Goal: Contribute content

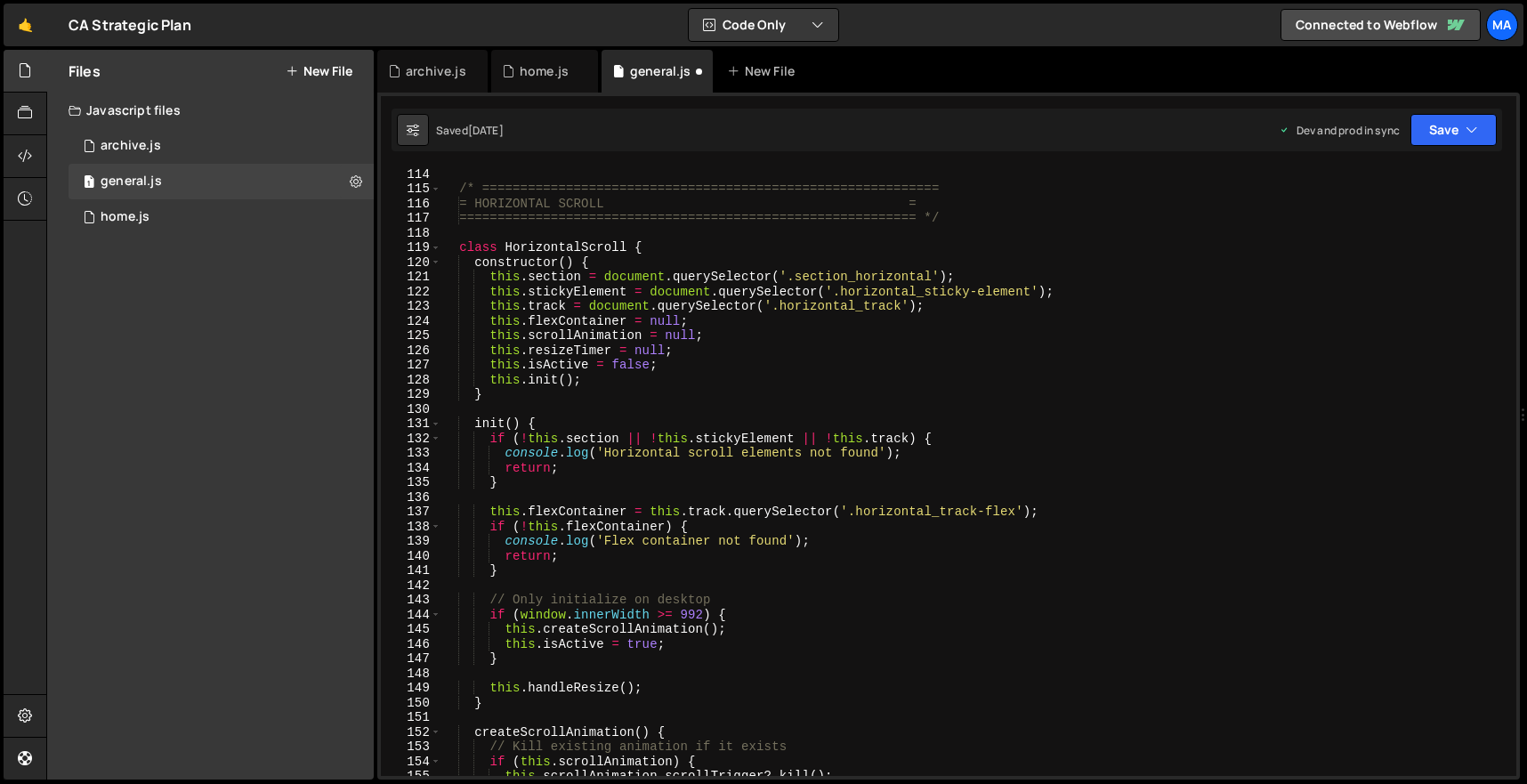
scroll to position [1659, 0]
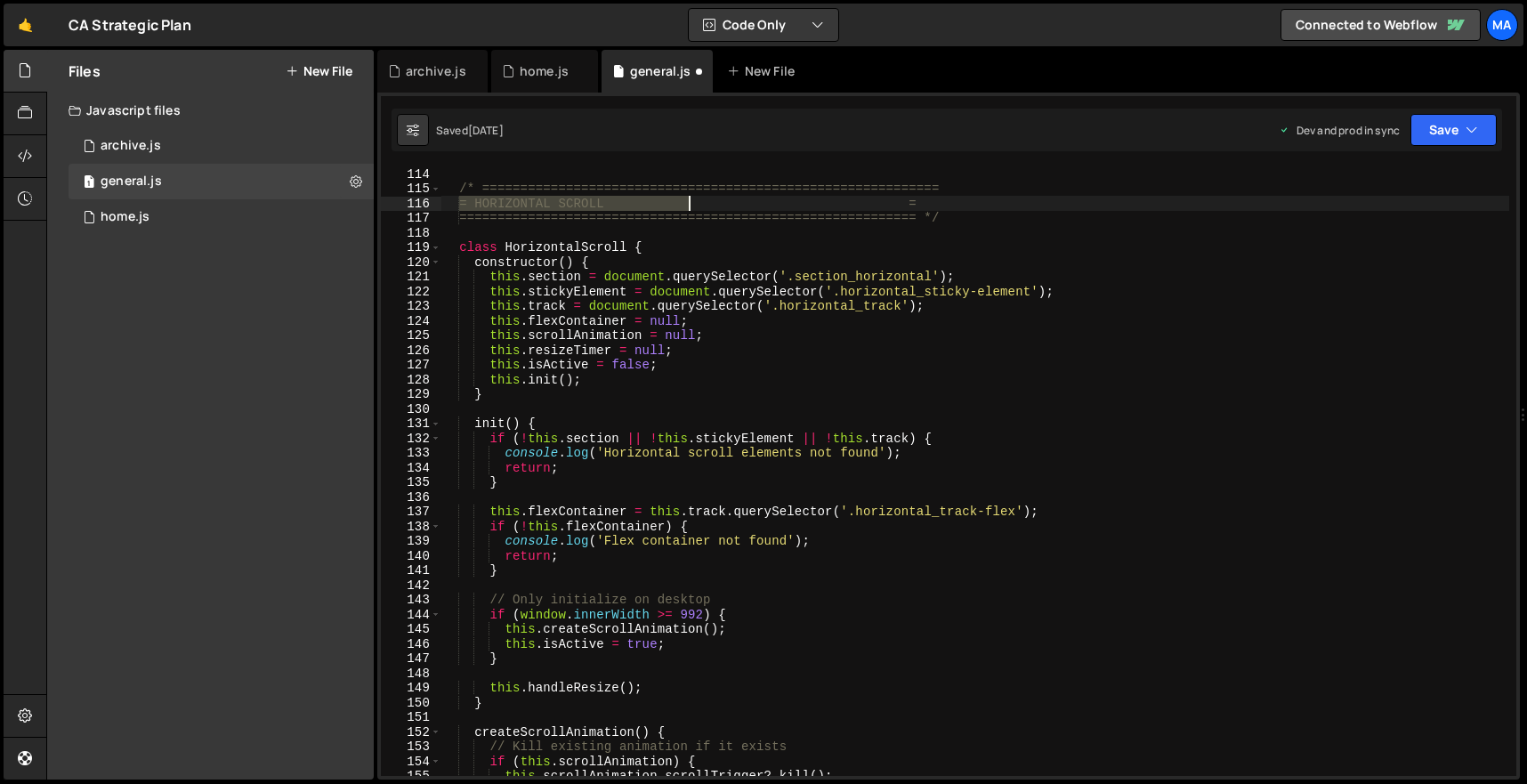
drag, startPoint x: 458, startPoint y: 200, endPoint x: 686, endPoint y: 198, distance: 228.0
click at [686, 198] on div "/* ============================================================ = HORIZONTAL SC…" at bounding box center [975, 485] width 1069 height 637
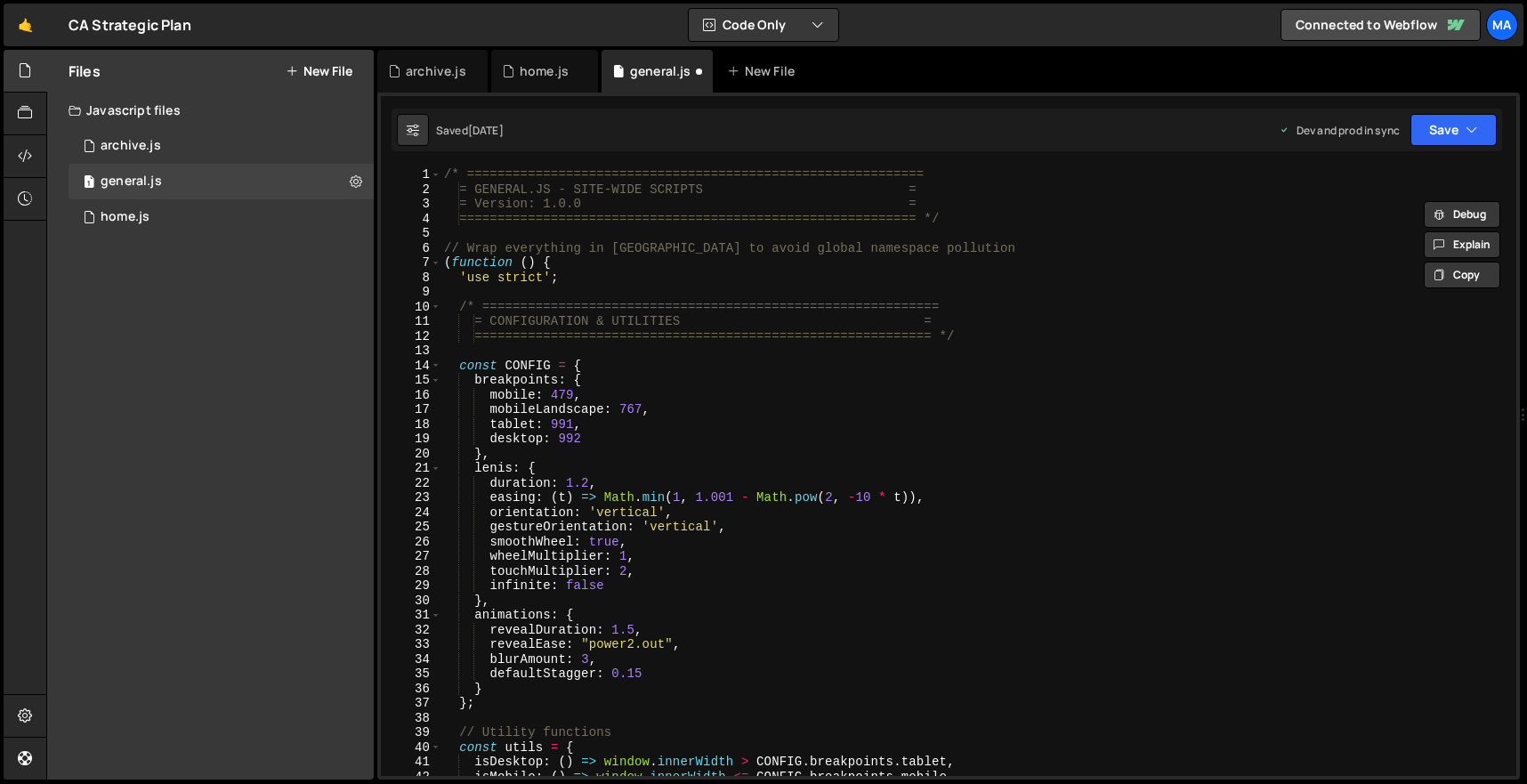
scroll to position [0, 0]
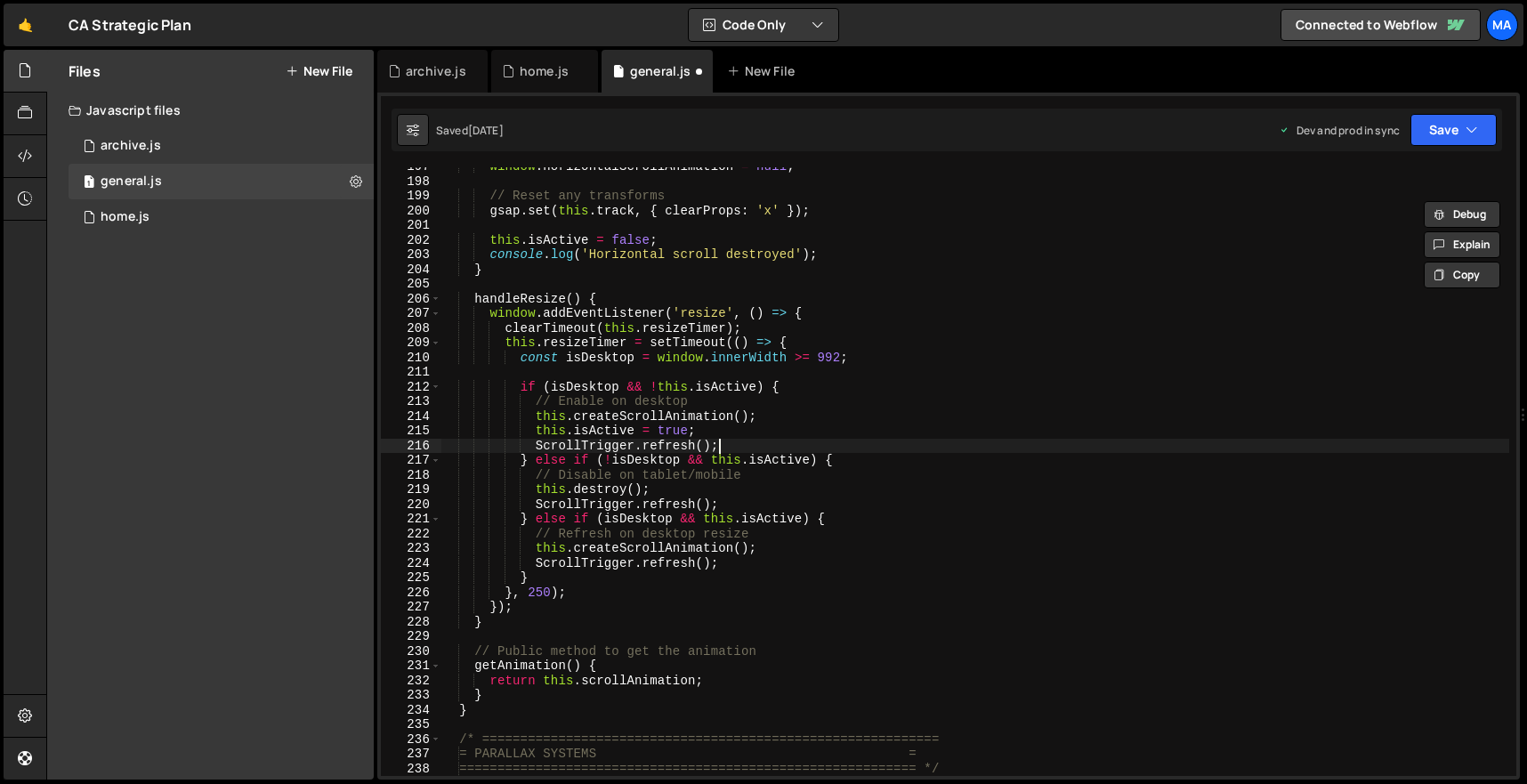
click at [766, 446] on div "window . horizontalScrollAnimation = null ; // Reset any transforms gsap . set …" at bounding box center [975, 478] width 1069 height 637
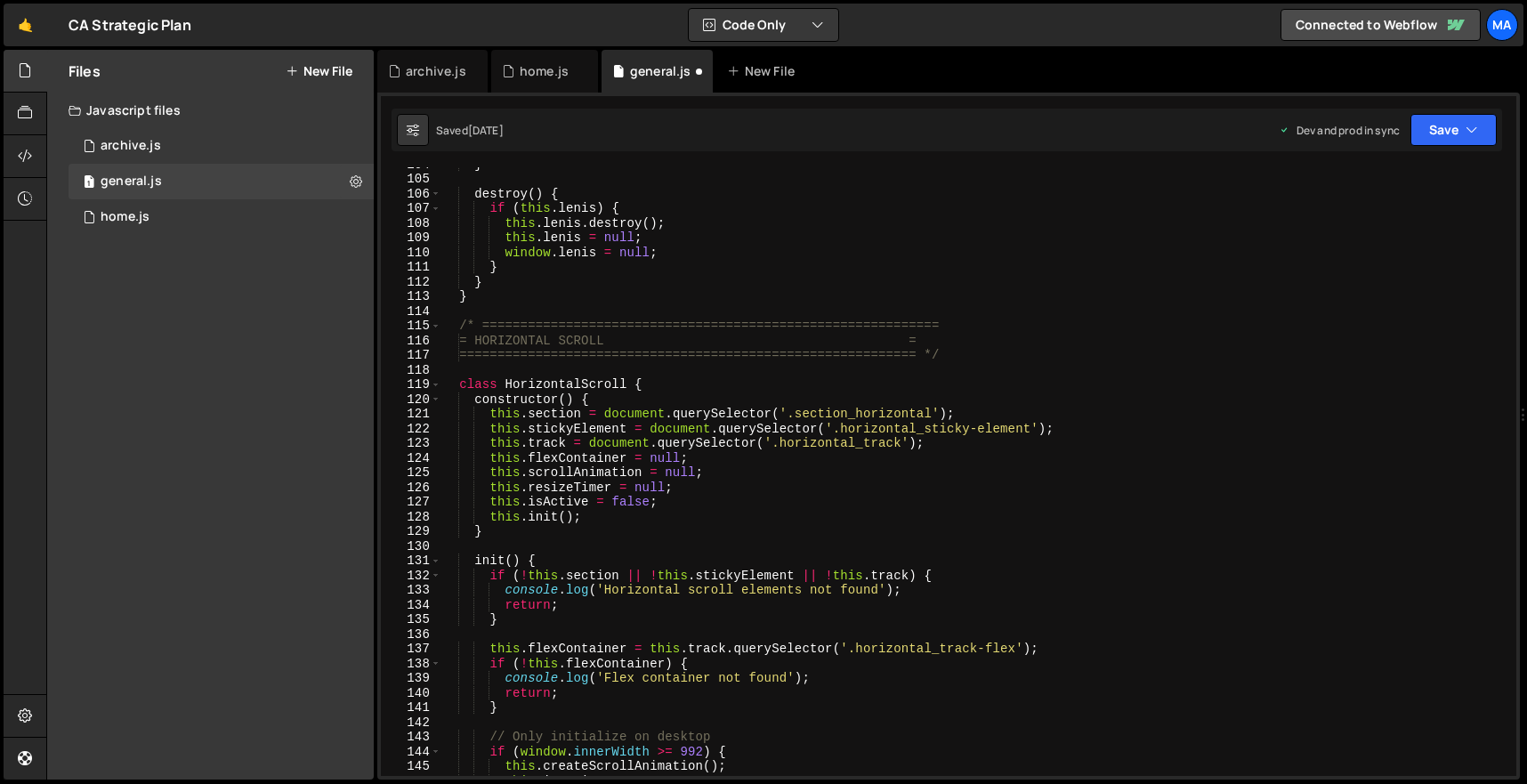
scroll to position [1521, 0]
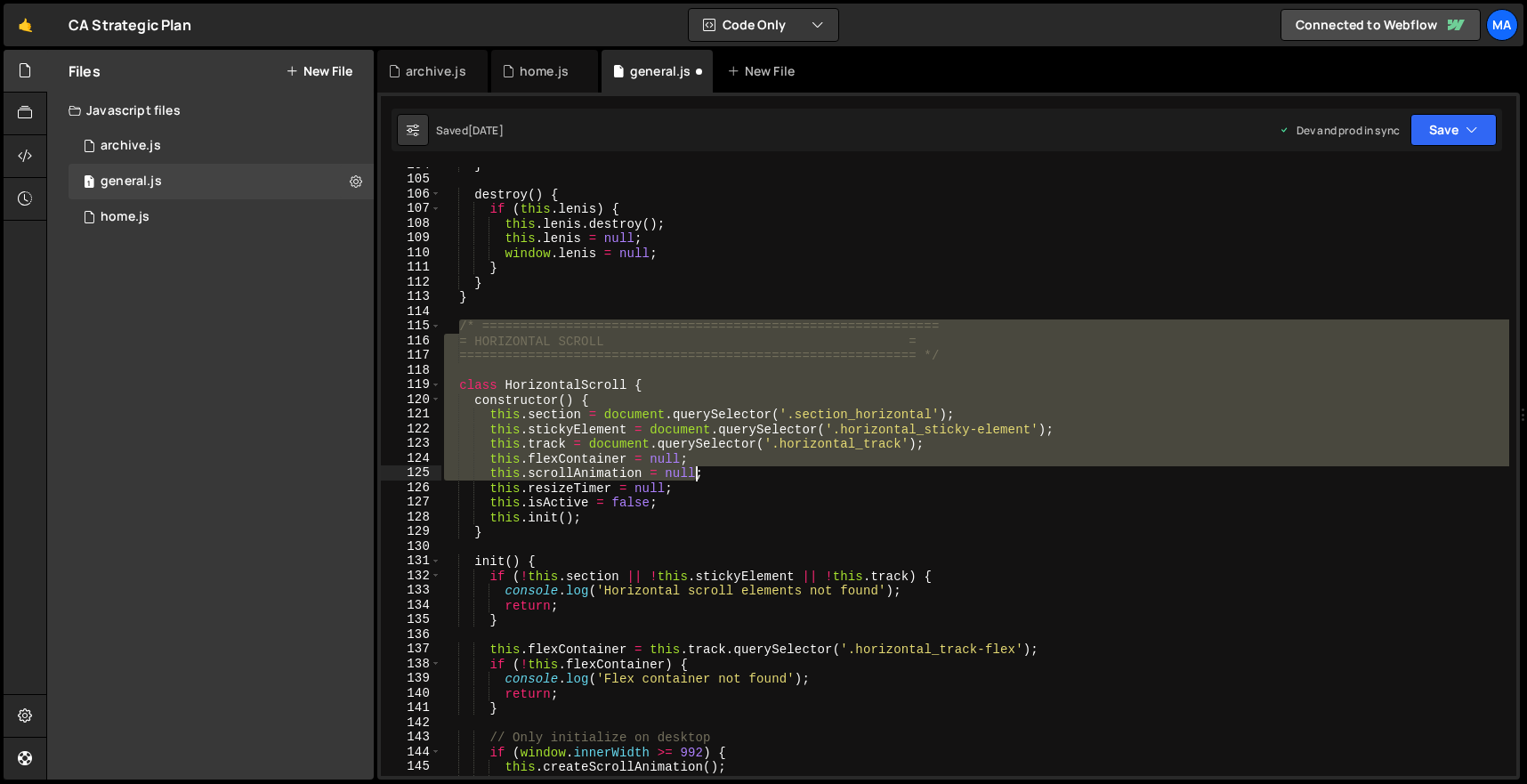
drag, startPoint x: 458, startPoint y: 322, endPoint x: 699, endPoint y: 493, distance: 295.5
click at [699, 491] on div "} destroy ( ) { if ( this . [PERSON_NAME] ) { this . [PERSON_NAME] . destroy ( …" at bounding box center [975, 476] width 1069 height 637
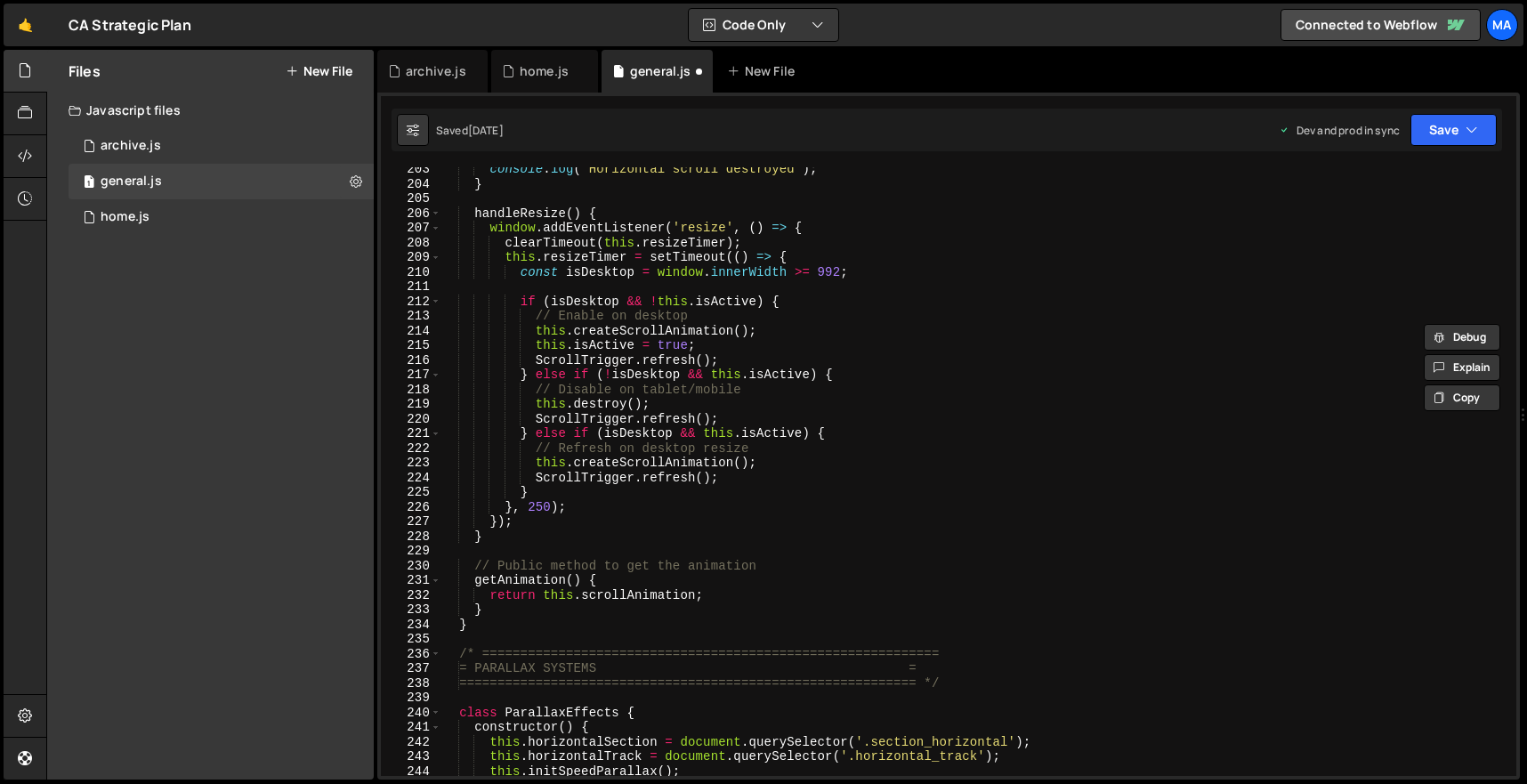
scroll to position [2978, 0]
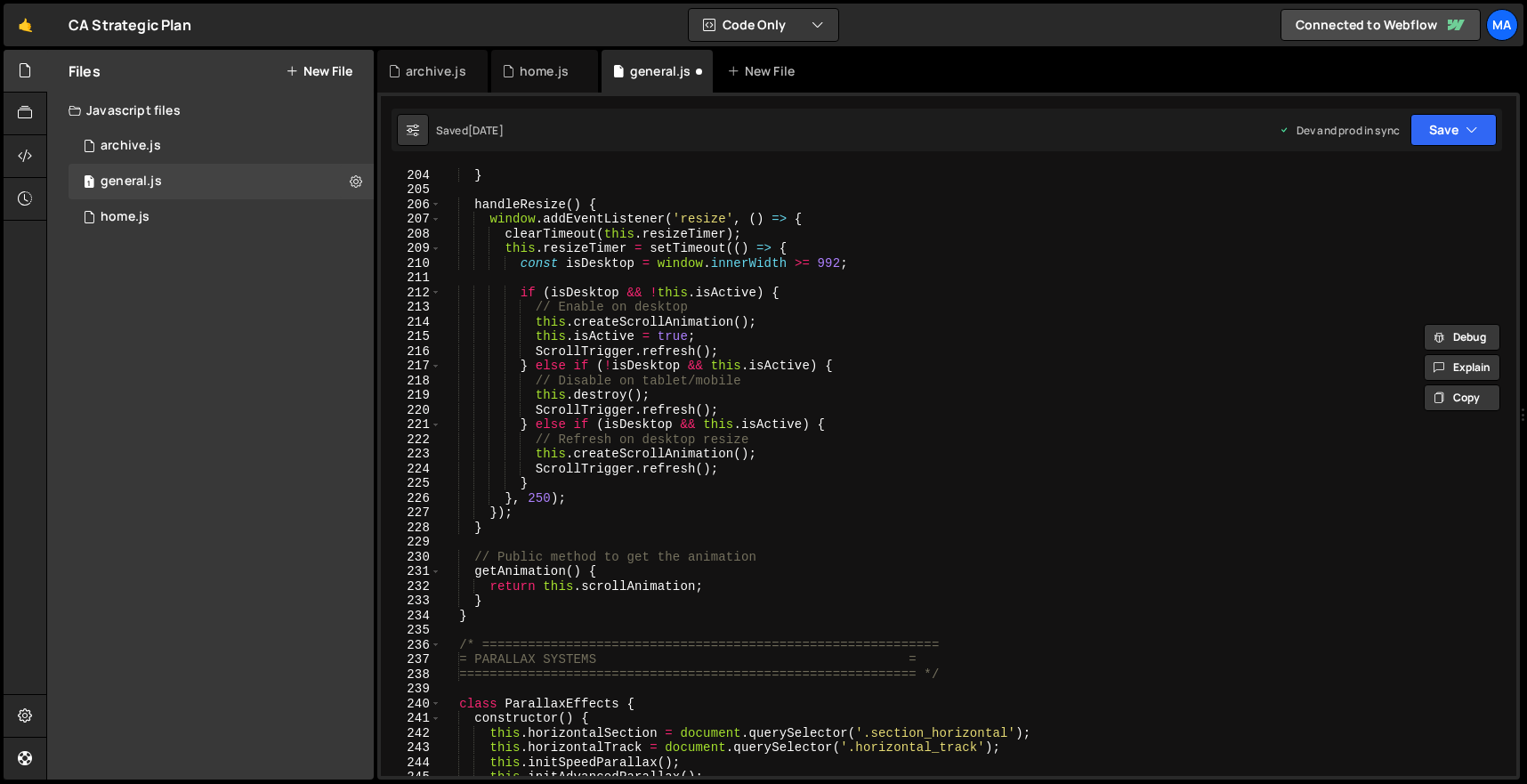
click at [569, 608] on div "console . log ( 'Horizontal scroll destroyed' ) ; } handleResize ( ) { window .…" at bounding box center [975, 472] width 1069 height 637
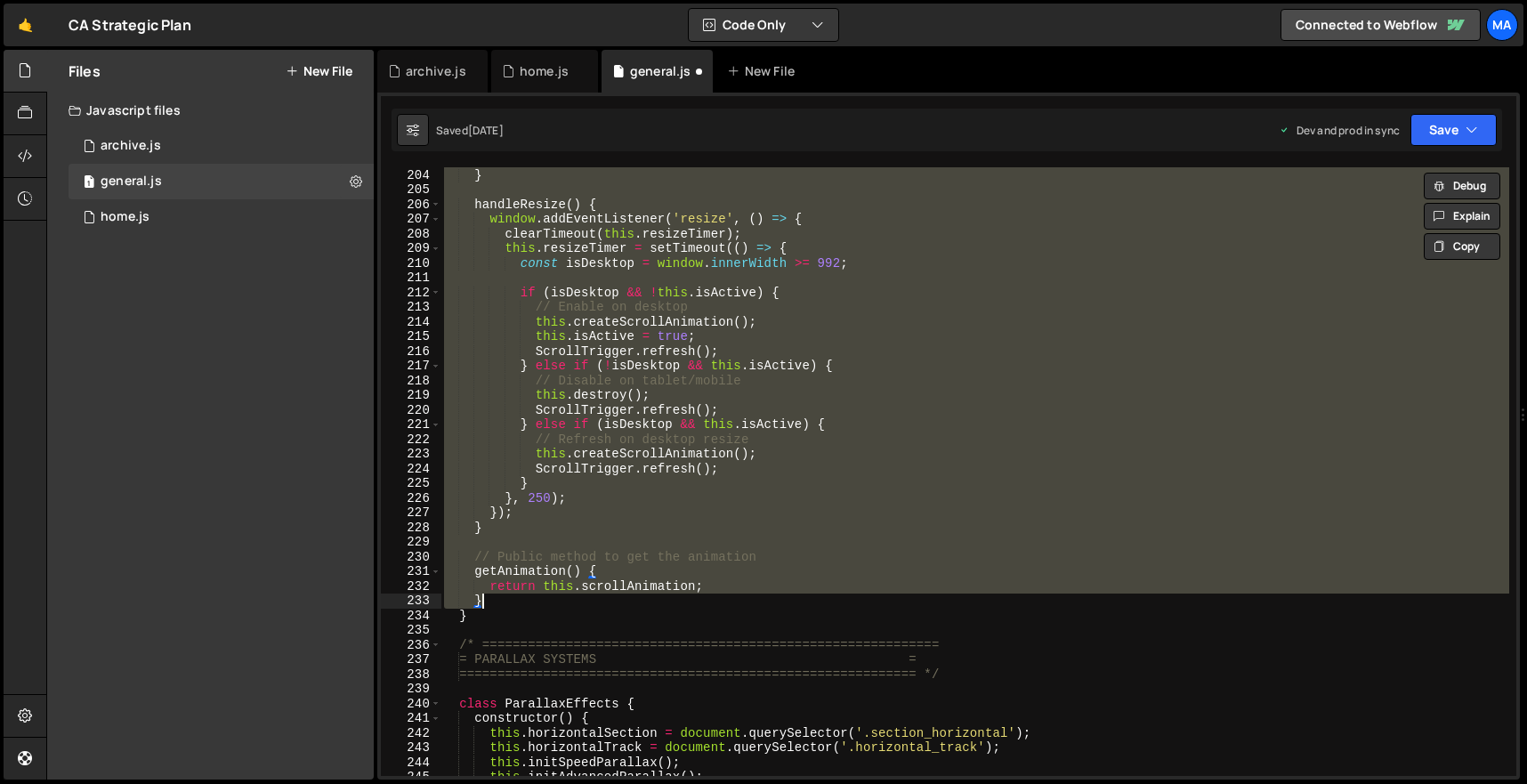
click at [569, 615] on div "console . log ( 'Horizontal scroll destroyed' ) ; } handleResize ( ) { window .…" at bounding box center [975, 472] width 1069 height 637
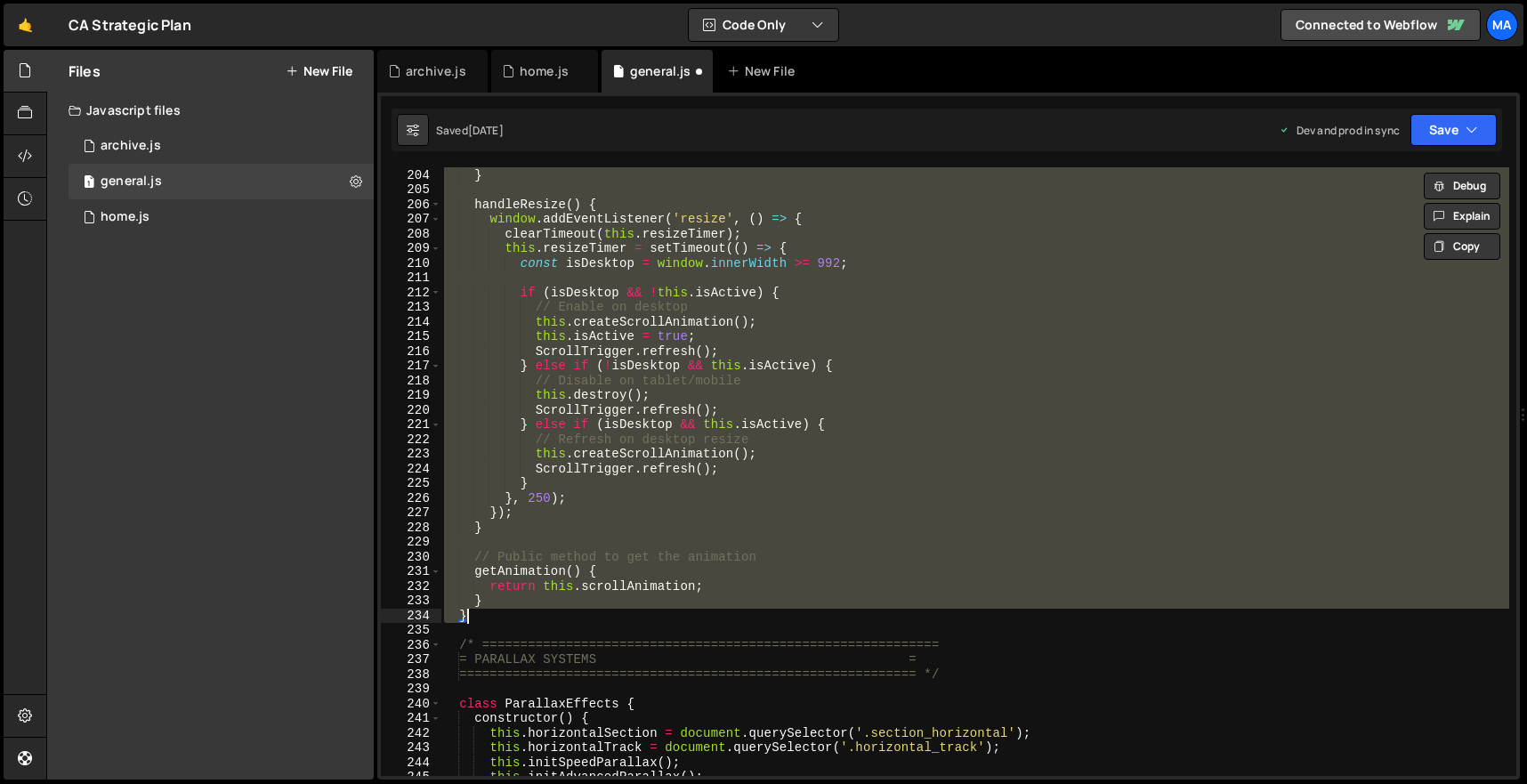
click at [944, 259] on div "console . log ( 'Horizontal scroll destroyed' ) ; } handleResize ( ) { window .…" at bounding box center [975, 471] width 1069 height 608
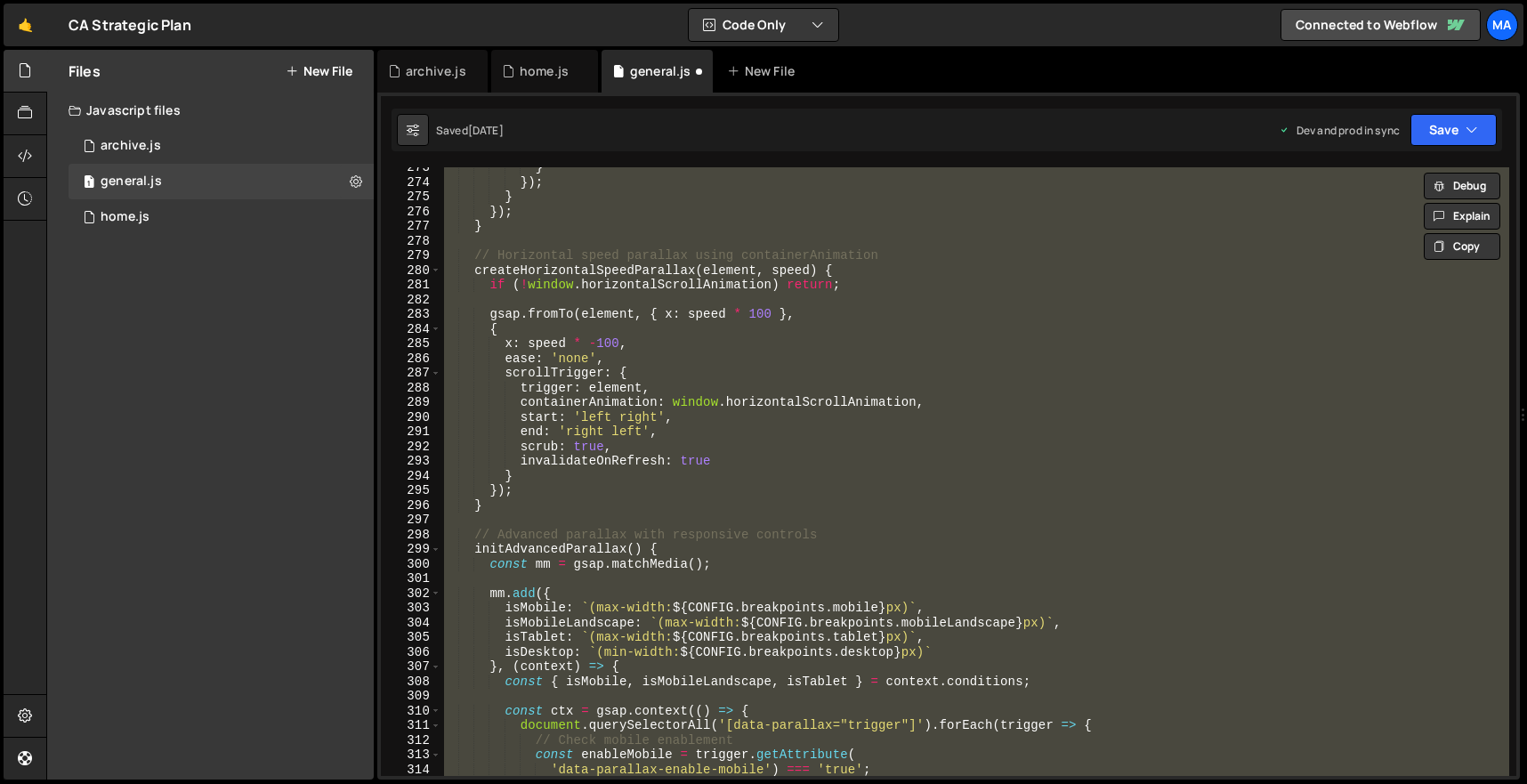
click at [709, 421] on div "} }) ; } }) ; } // Horizontal speed parallax using containerAnimation createHor…" at bounding box center [975, 471] width 1069 height 608
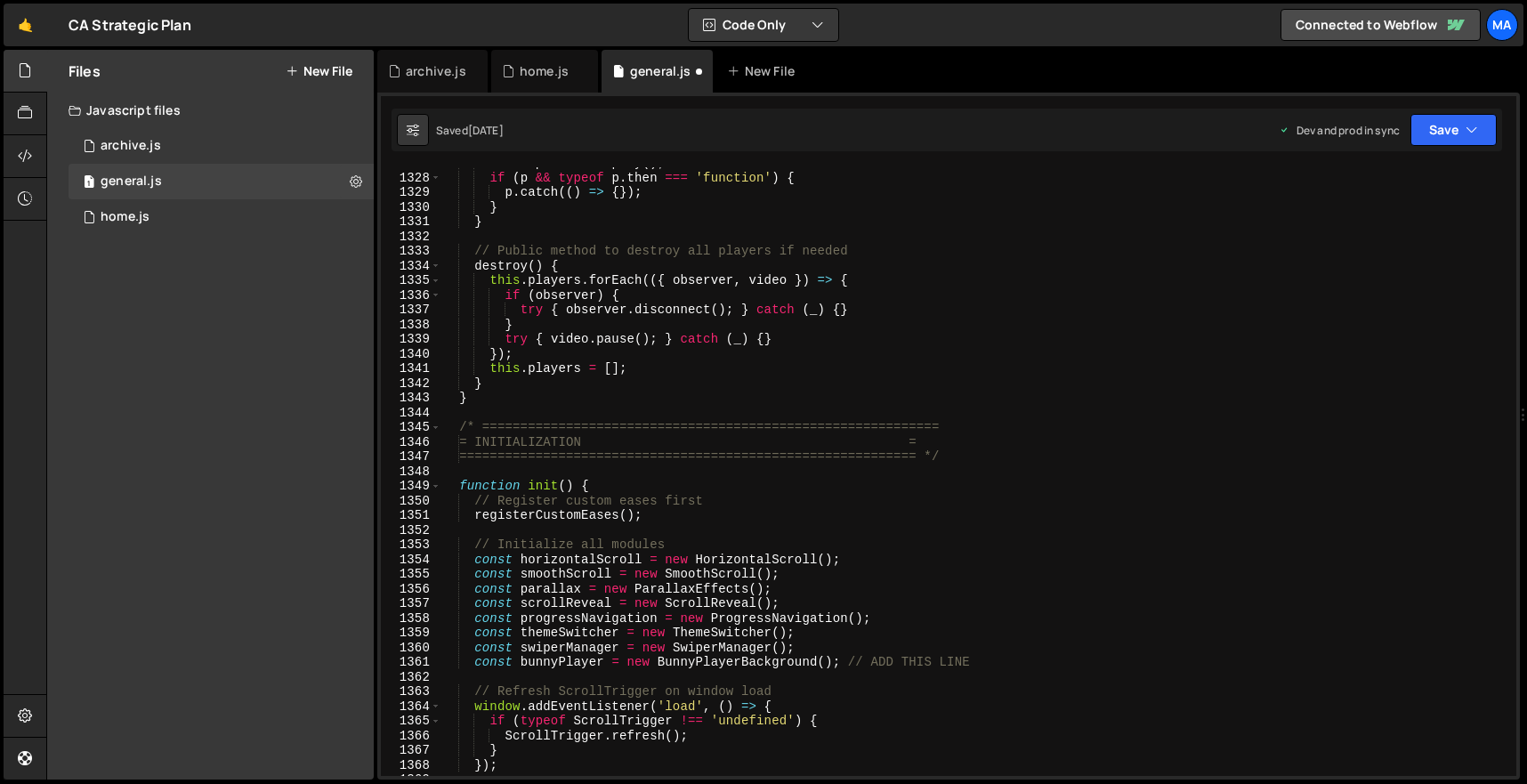
scroll to position [19476, 0]
click at [606, 396] on div "if ( p && typeof p . then === 'function' ) { p . catch (( ) => { }) ; } } // Pu…" at bounding box center [975, 485] width 1069 height 637
type textarea "}"
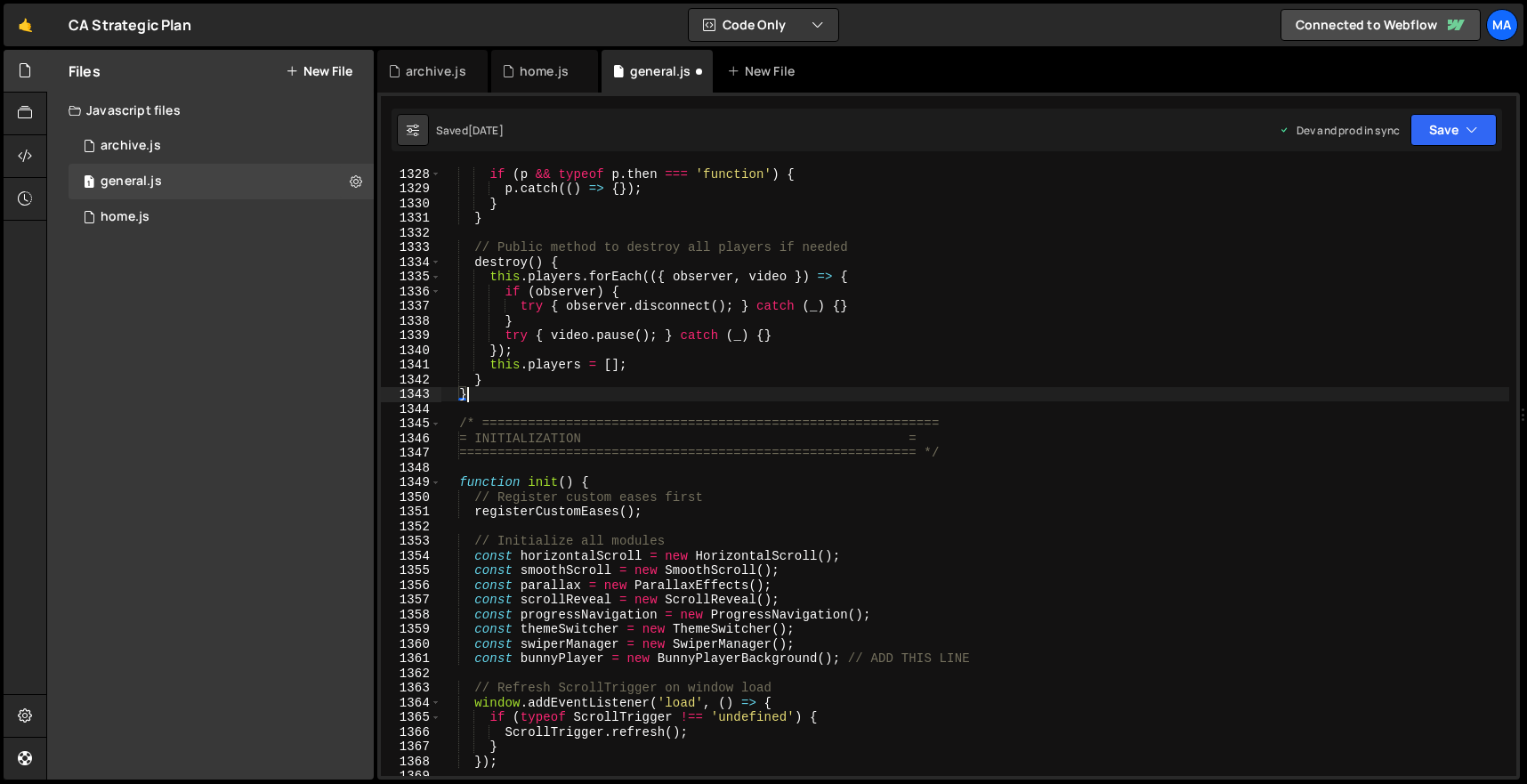
scroll to position [0, 0]
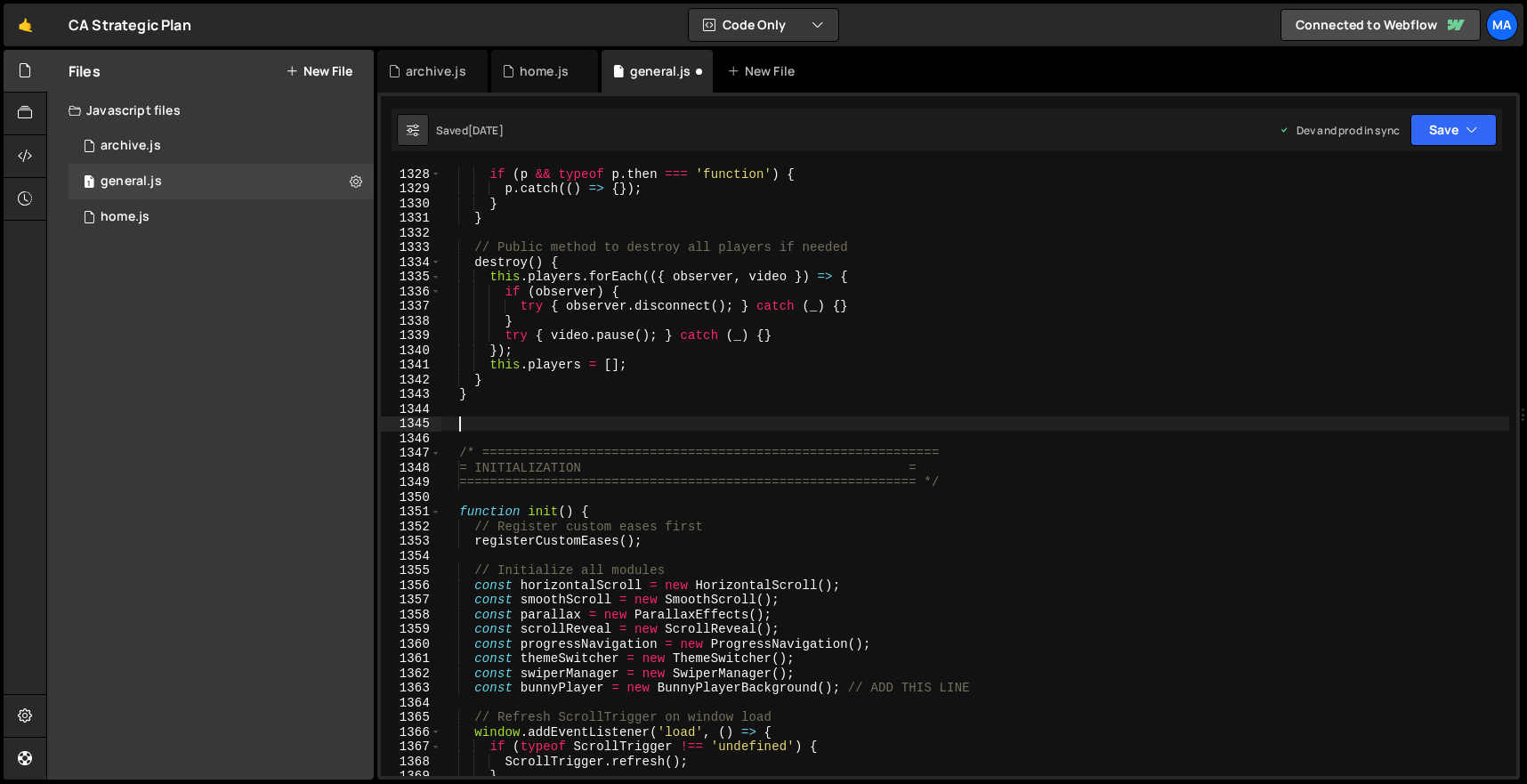
paste textarea "}"
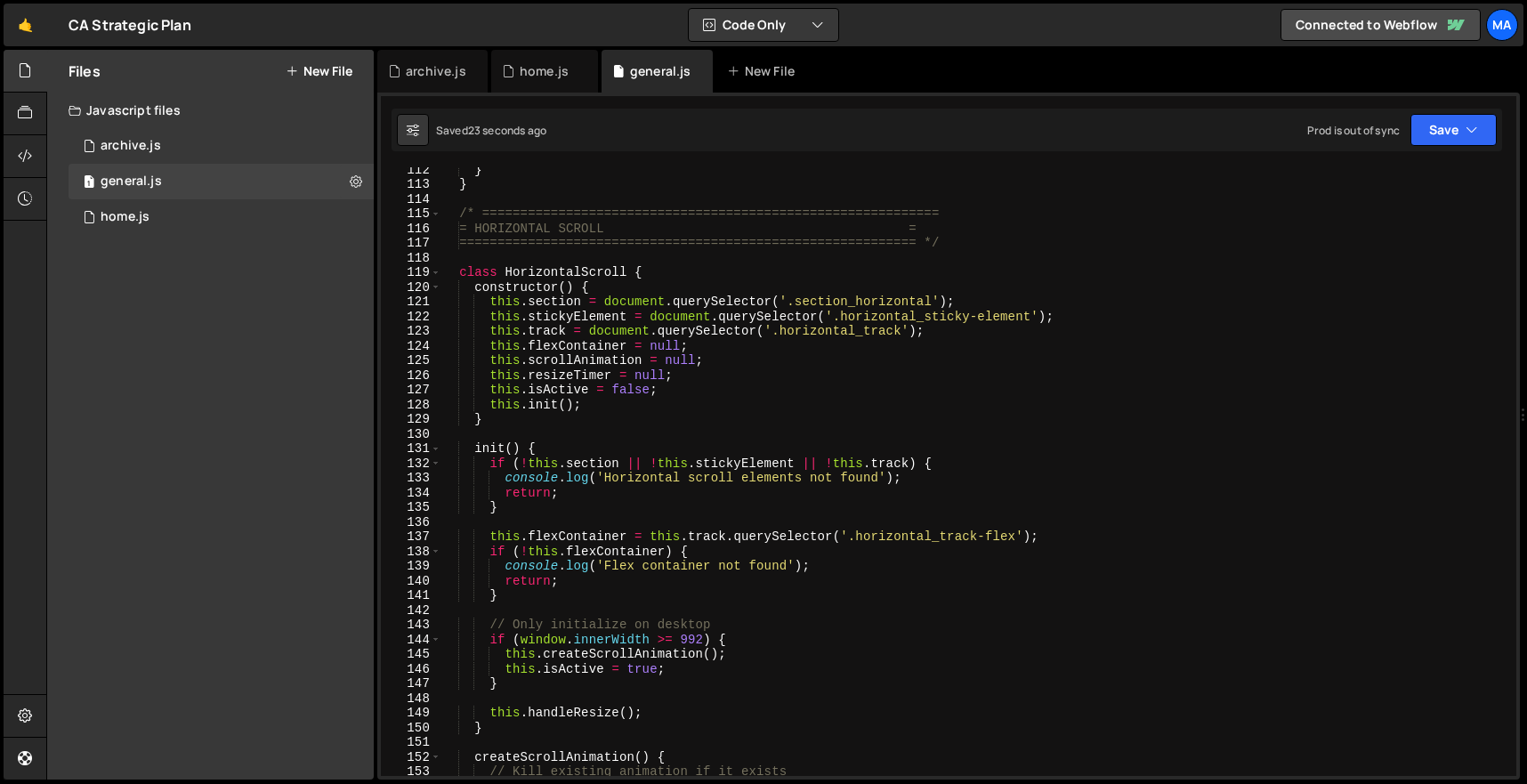
scroll to position [1477, 0]
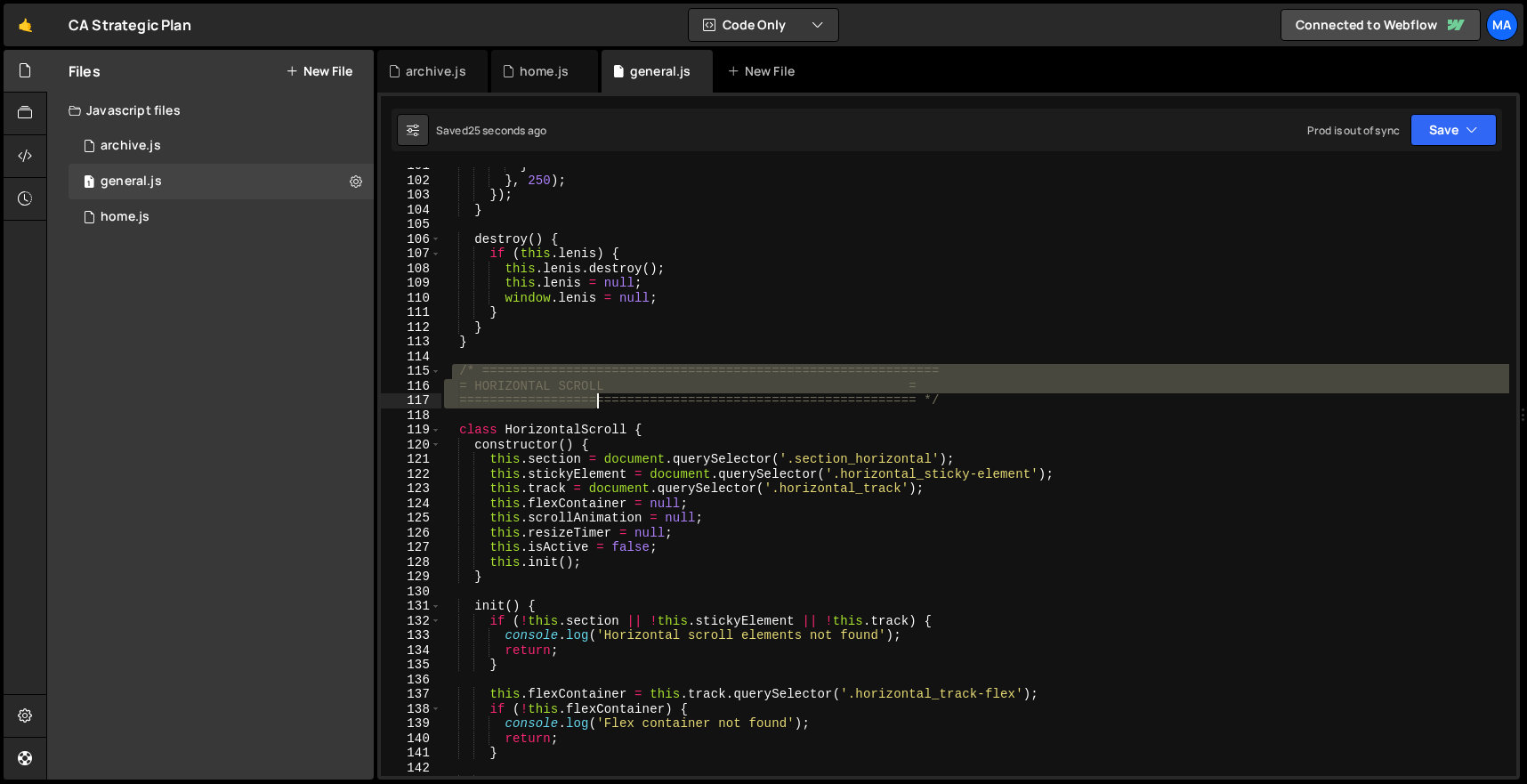
drag, startPoint x: 452, startPoint y: 365, endPoint x: 654, endPoint y: 450, distance: 219.2
click at [653, 446] on div "} } , 250 ) ; }) ; } destroy ( ) { if ( this . [PERSON_NAME] ) { this . [PERSON…" at bounding box center [975, 477] width 1069 height 637
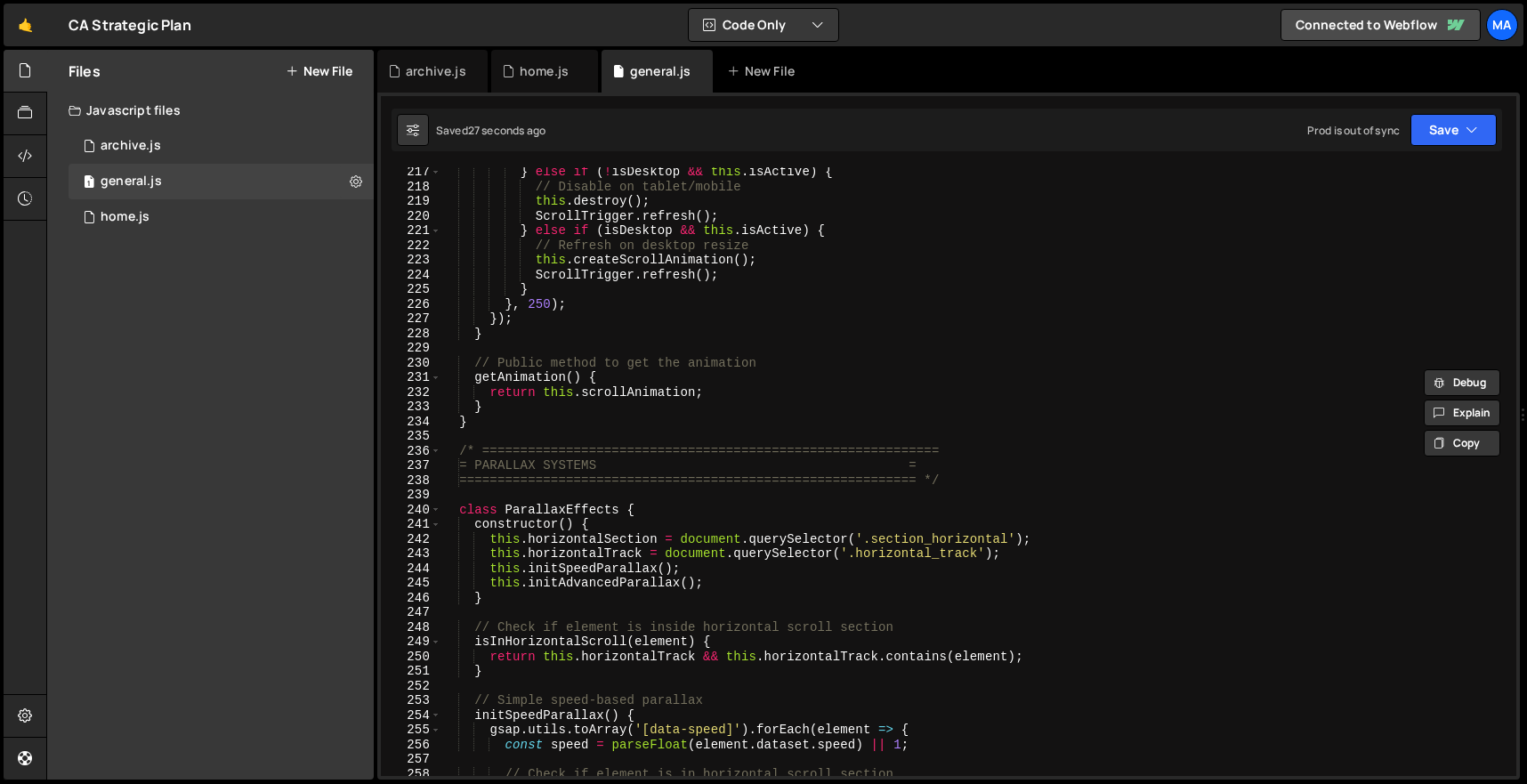
scroll to position [3173, 0]
click at [486, 417] on div "} else if ( ! isDesktop && this . isActive ) { // Disable on tablet/mobile this…" at bounding box center [975, 483] width 1069 height 637
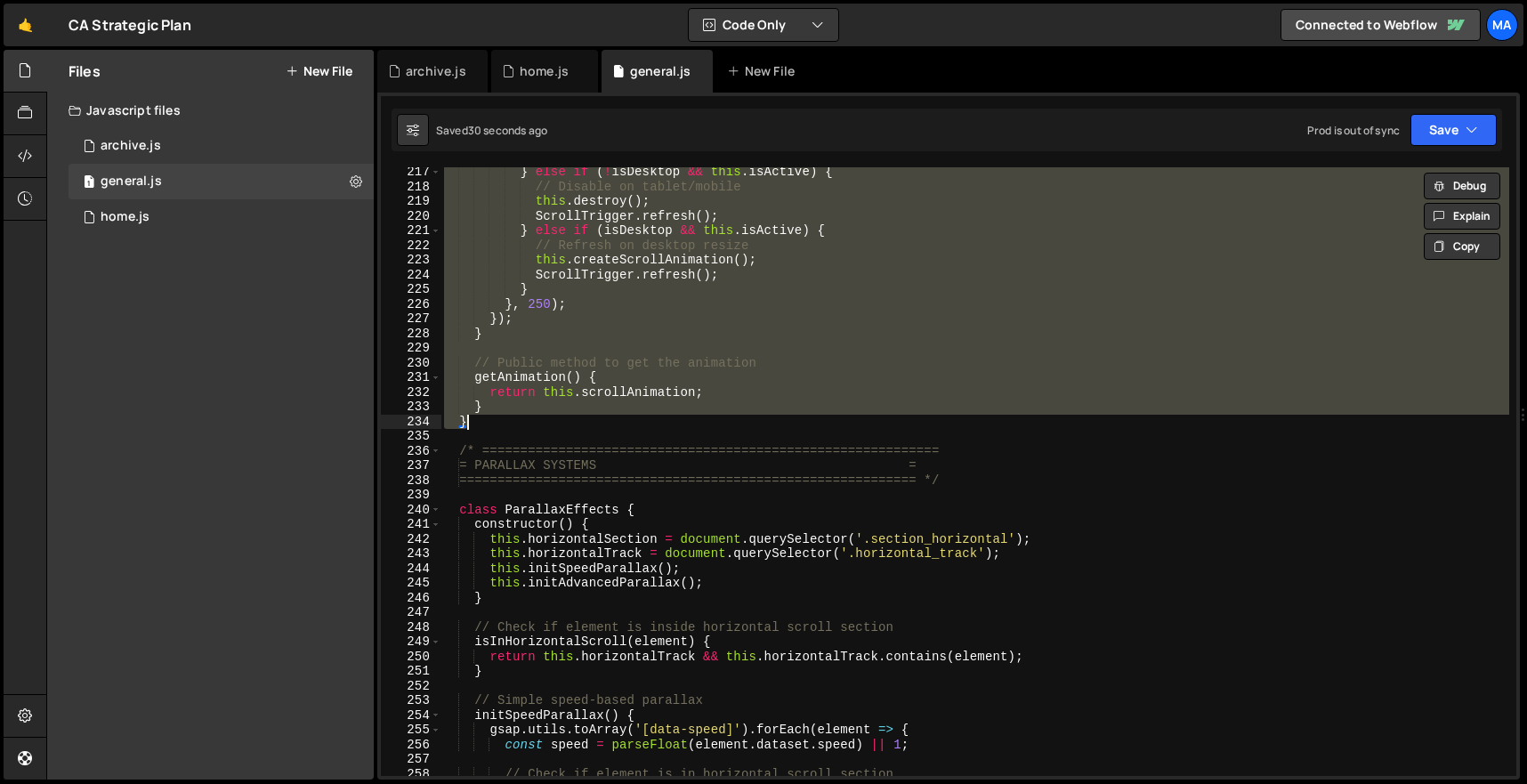
paste textarea
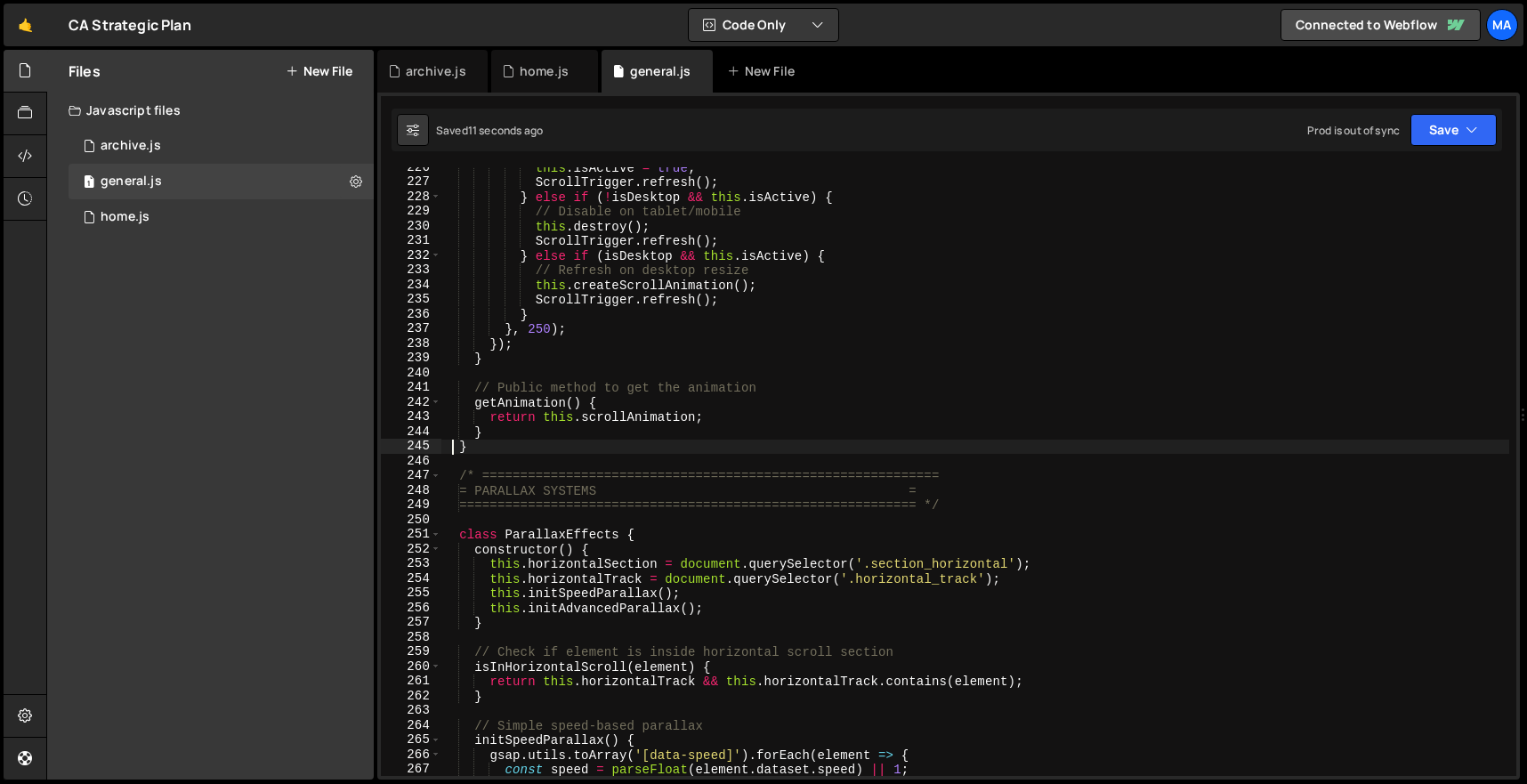
scroll to position [3310, 0]
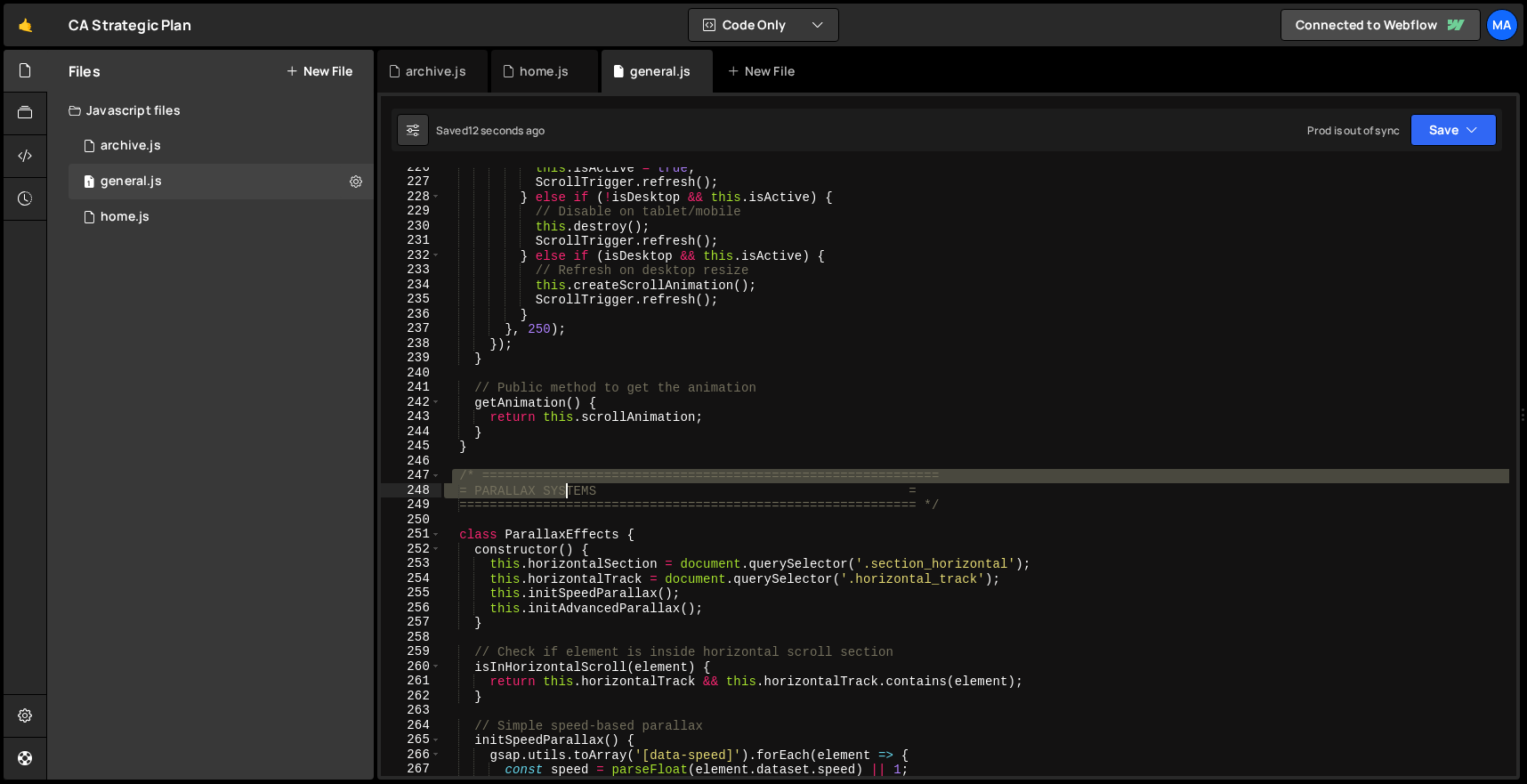
drag, startPoint x: 464, startPoint y: 478, endPoint x: 587, endPoint y: 506, distance: 126.1
click at [587, 506] on div "this . isActive = true ; ScrollTrigger . refresh ( ) ; } else if ( ! isDesktop …" at bounding box center [975, 479] width 1069 height 637
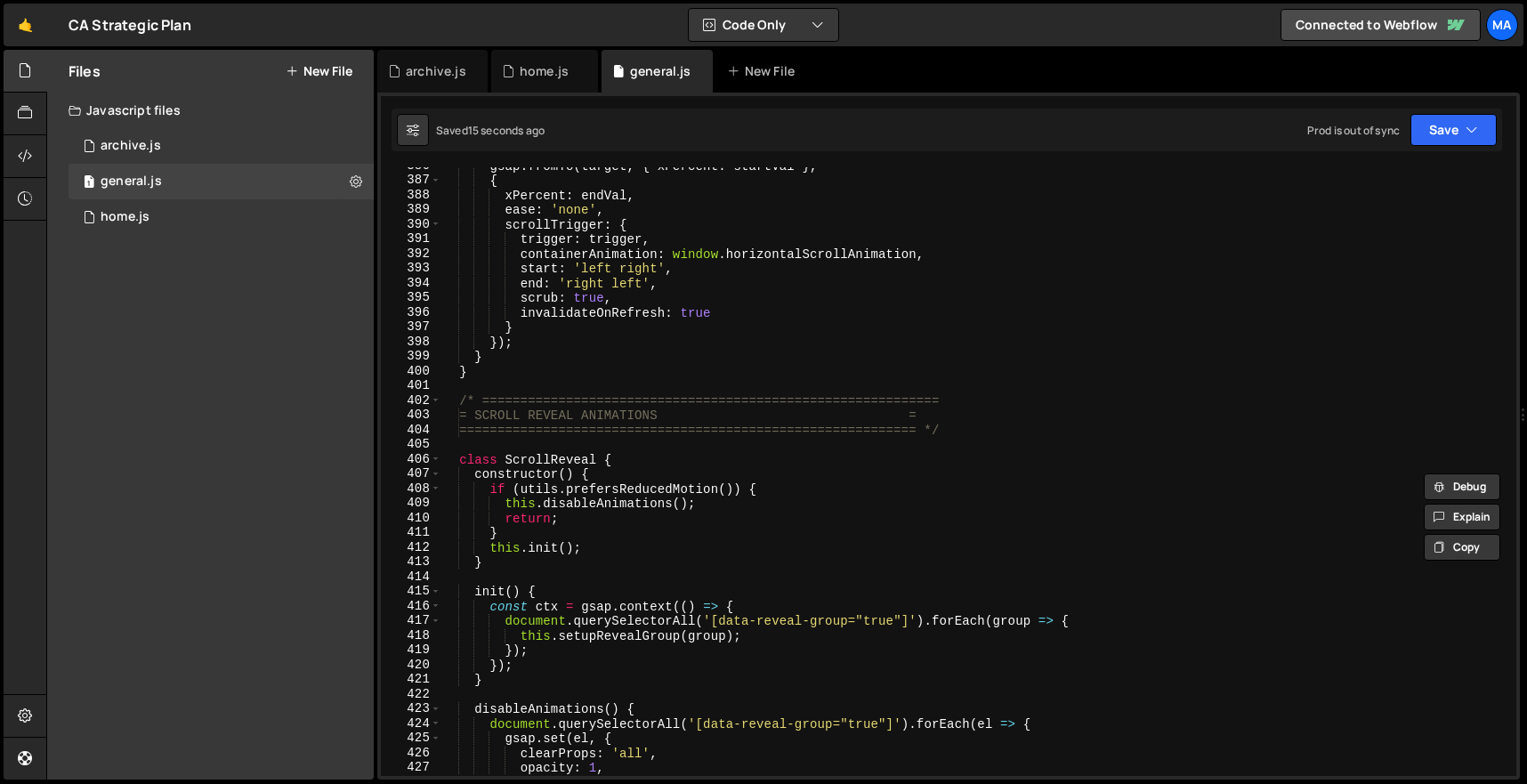
scroll to position [5659, 0]
click at [499, 367] on div "gsap . fromTo ( target , { xPercent : startVal } , { xPercent : endVal , ease :…" at bounding box center [975, 477] width 1069 height 637
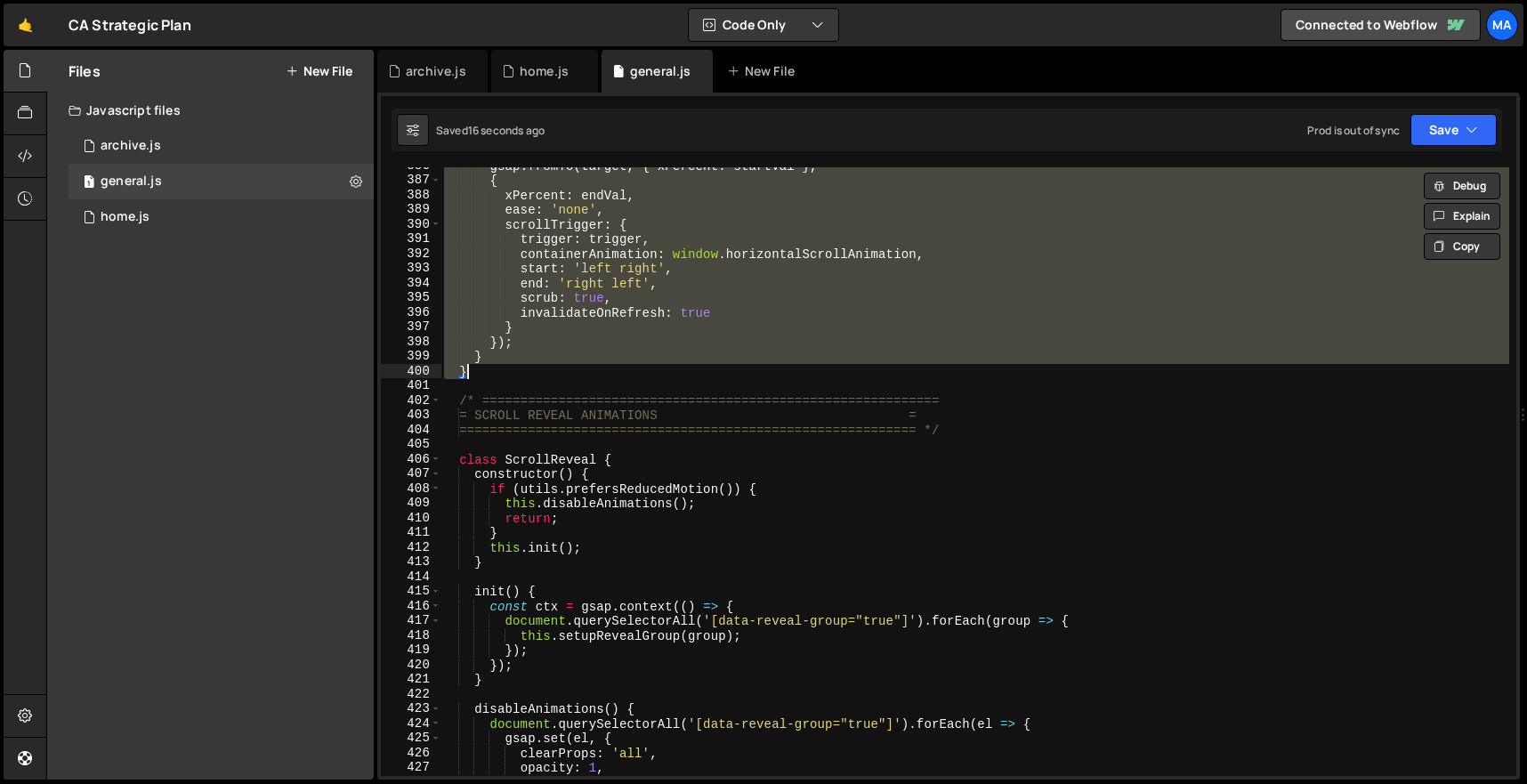
paste textarea
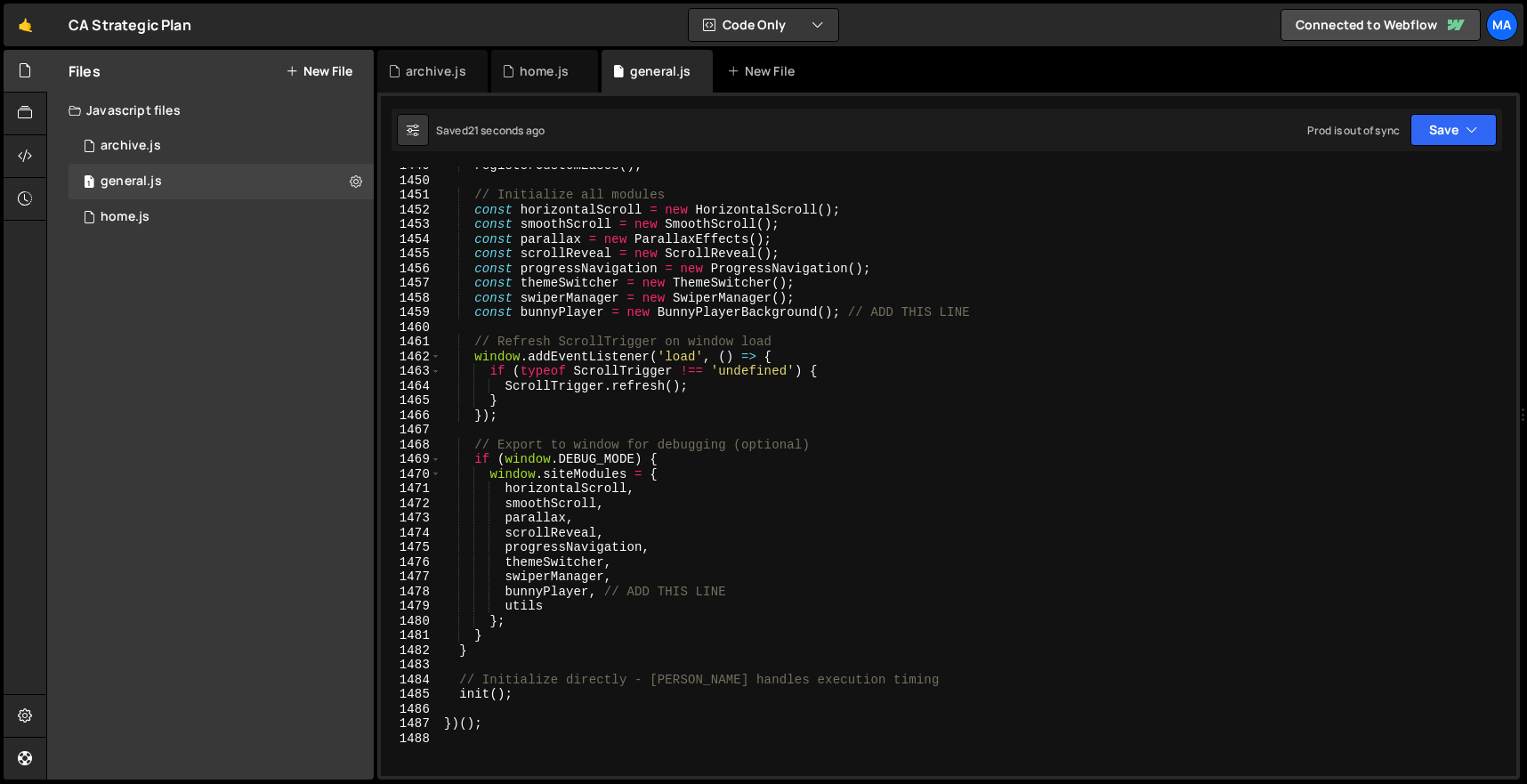
scroll to position [21142, 0]
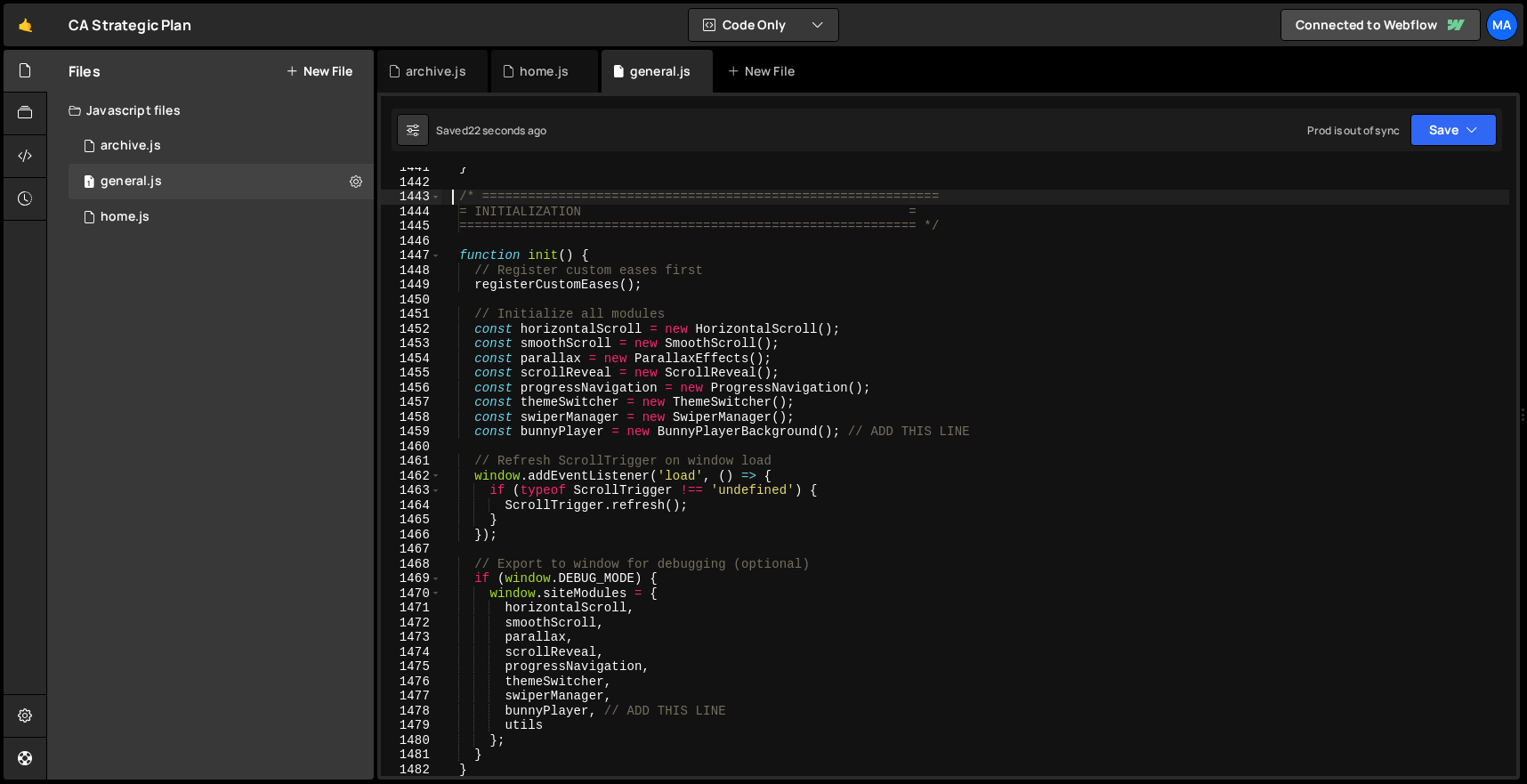
click at [456, 193] on div "} /* ============================================================ = INITIALIZAT…" at bounding box center [975, 479] width 1069 height 637
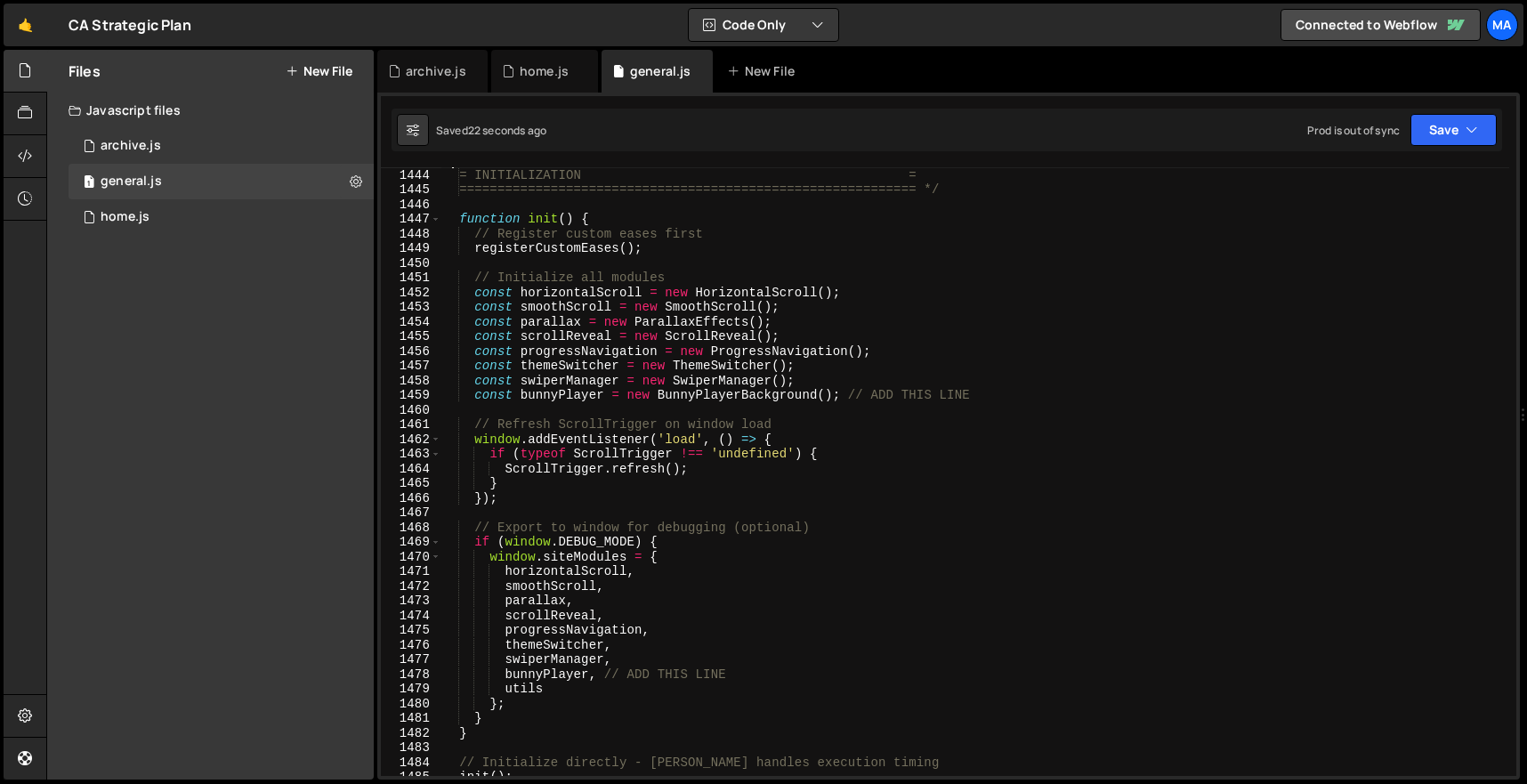
scroll to position [21222, 0]
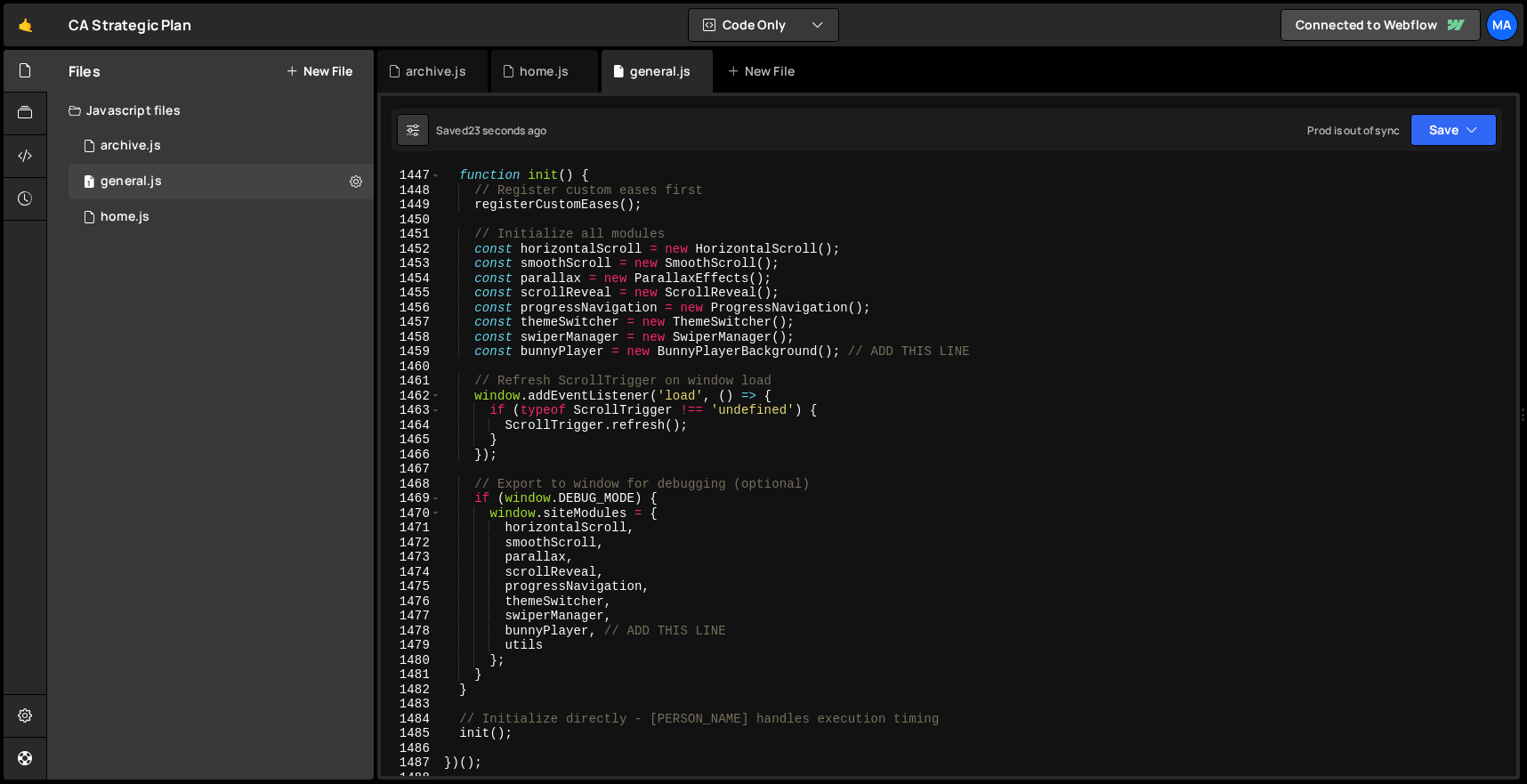
click at [544, 690] on div "function init ( ) { // Register custom eases first registerCustomEases ( ) ; //…" at bounding box center [975, 472] width 1069 height 637
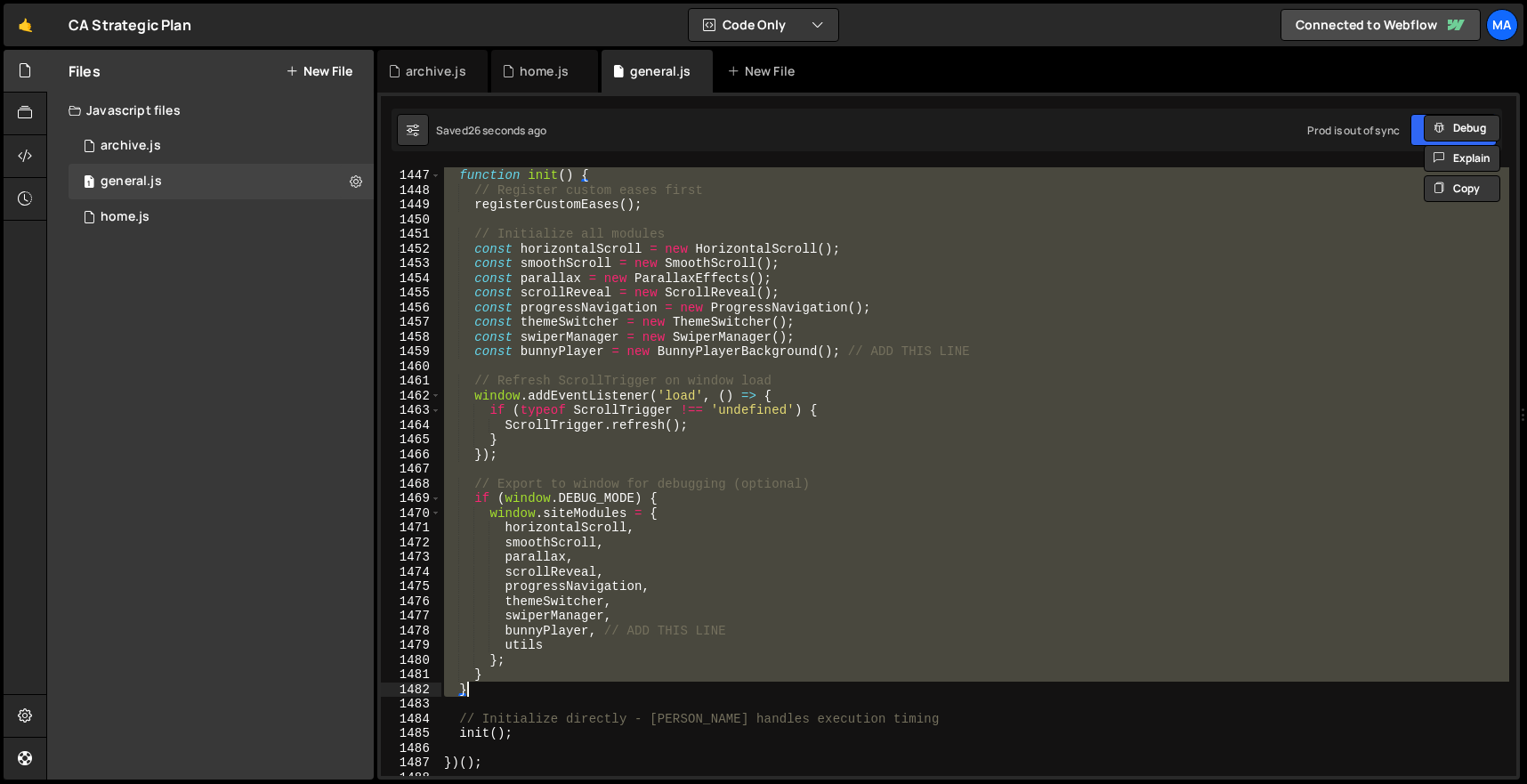
paste textarea
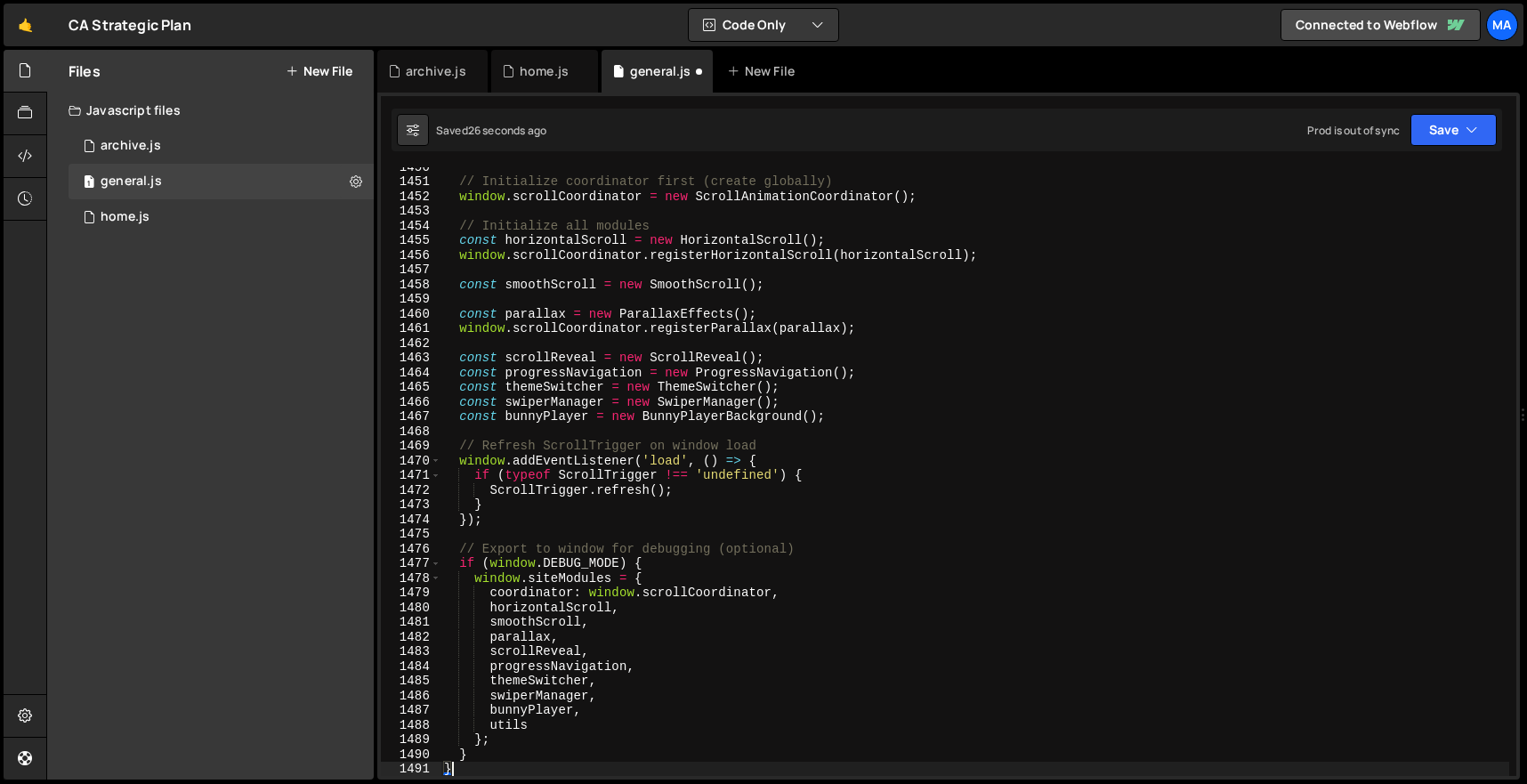
type textarea "}"
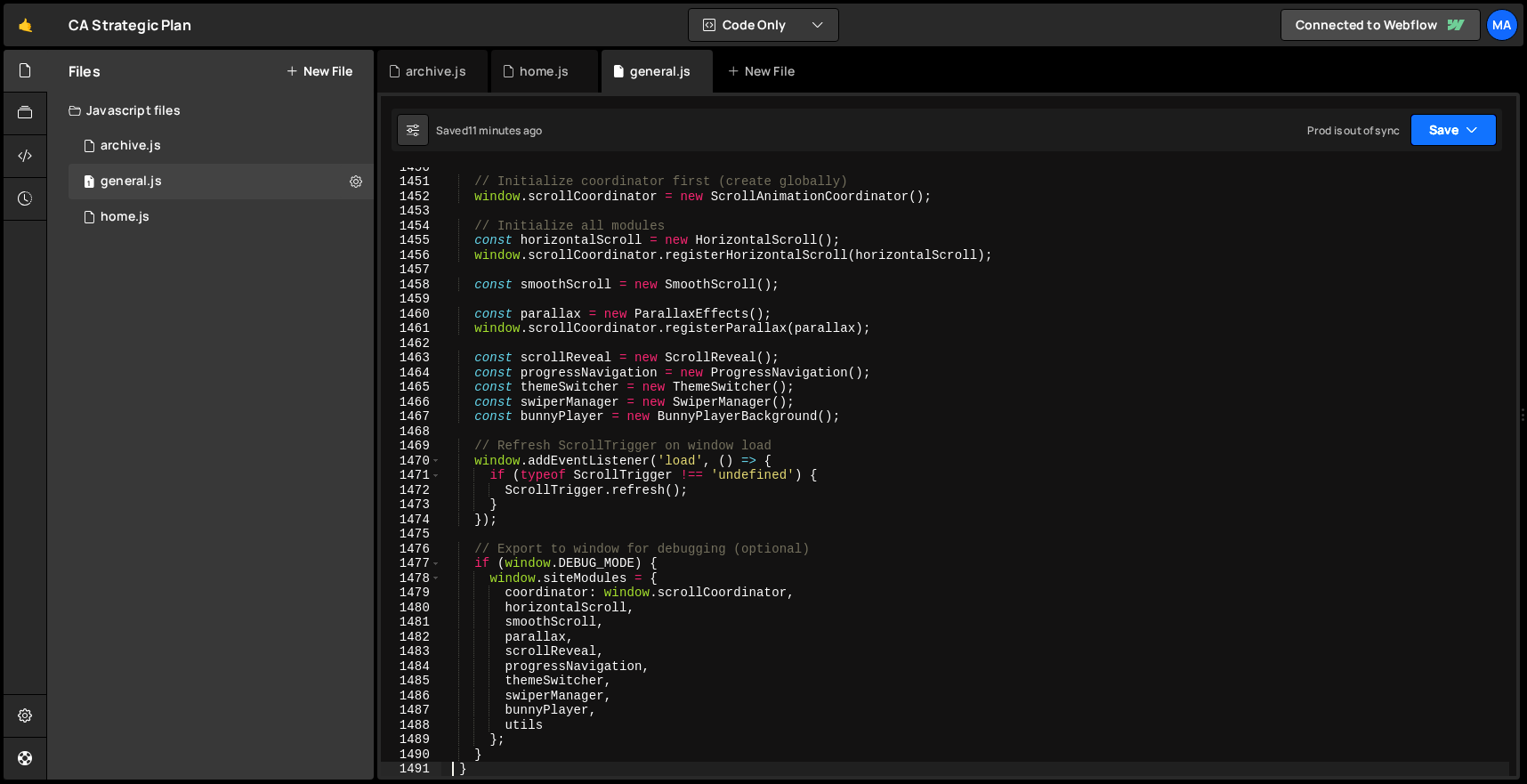
click at [1489, 131] on button "Save" at bounding box center [1454, 130] width 87 height 32
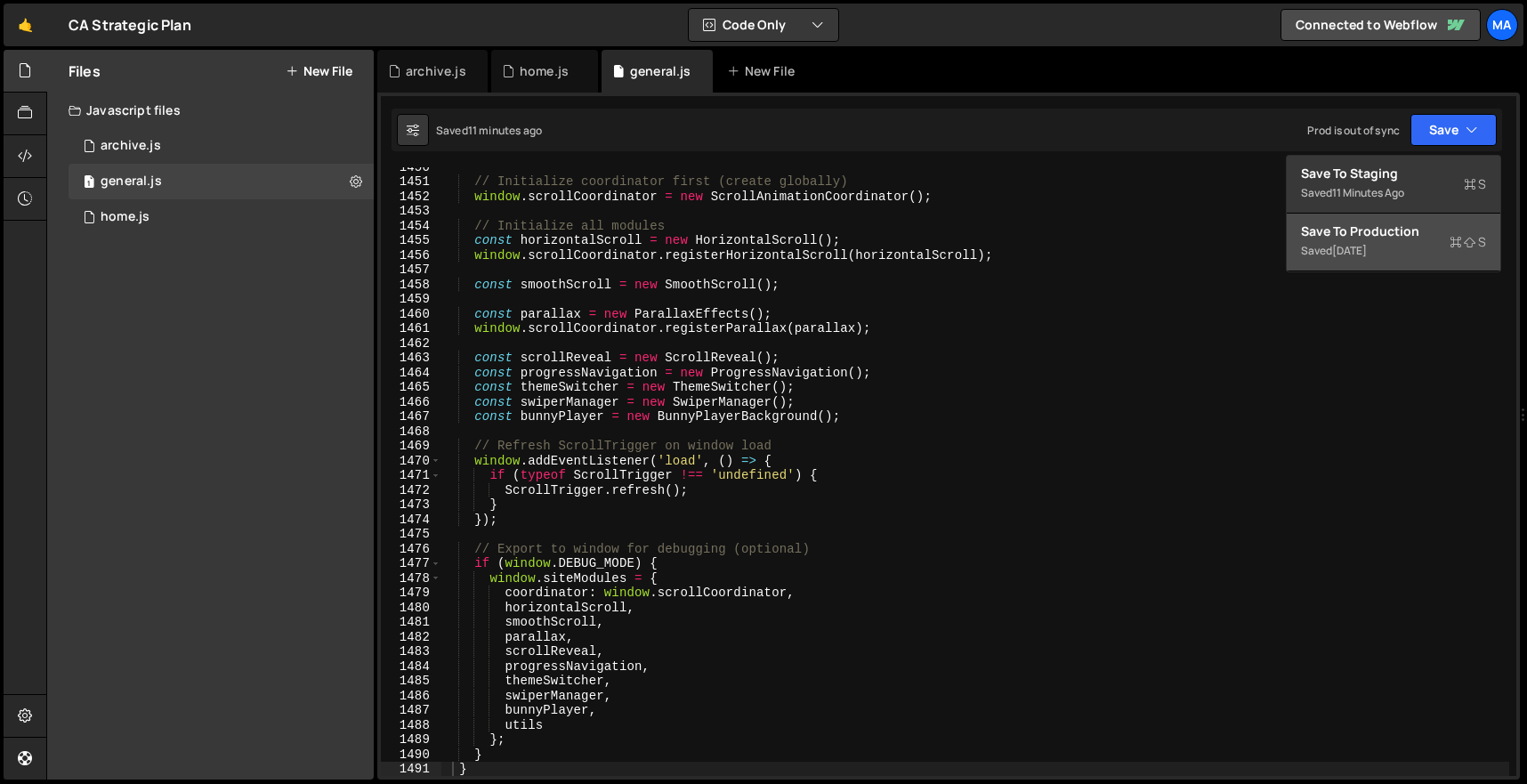
click at [1424, 253] on div "Saved [DATE]" at bounding box center [1394, 250] width 185 height 21
